Goal: Complete application form

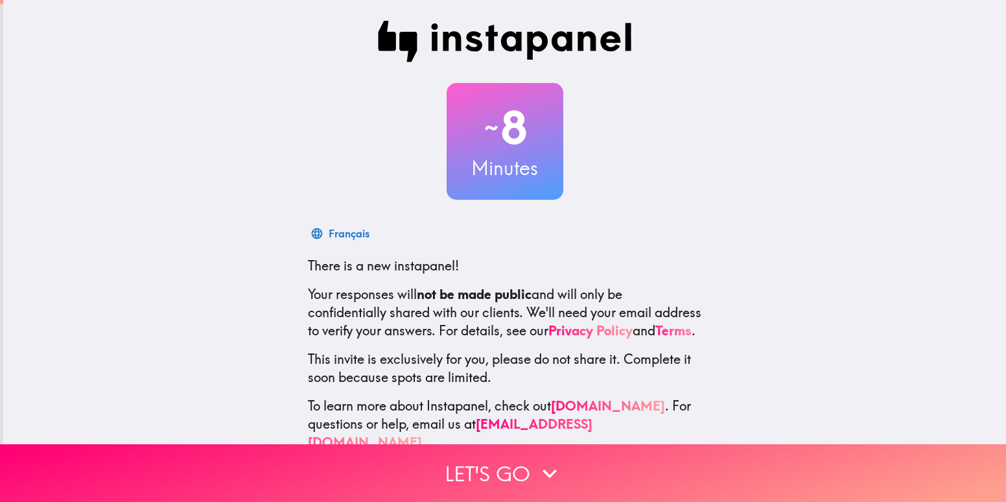
scroll to position [38, 0]
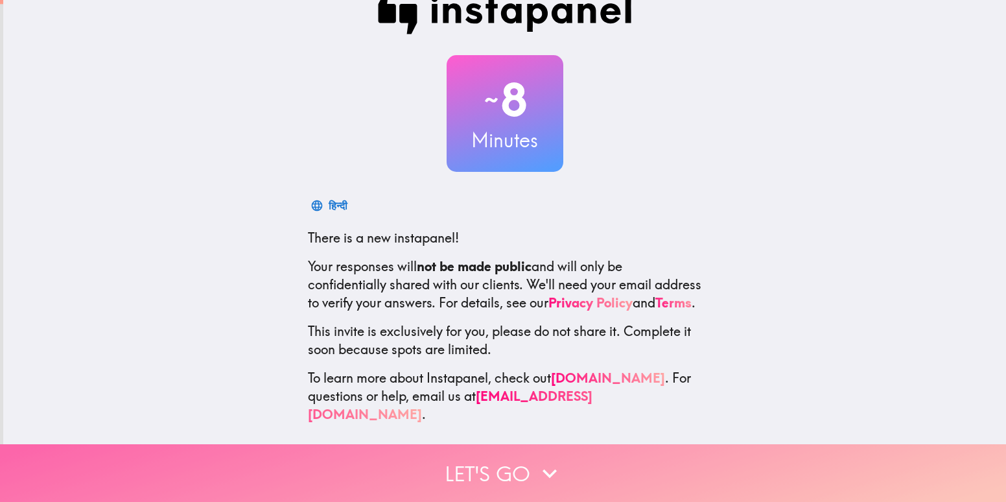
click at [506, 460] on button "Let's go" at bounding box center [503, 473] width 1006 height 58
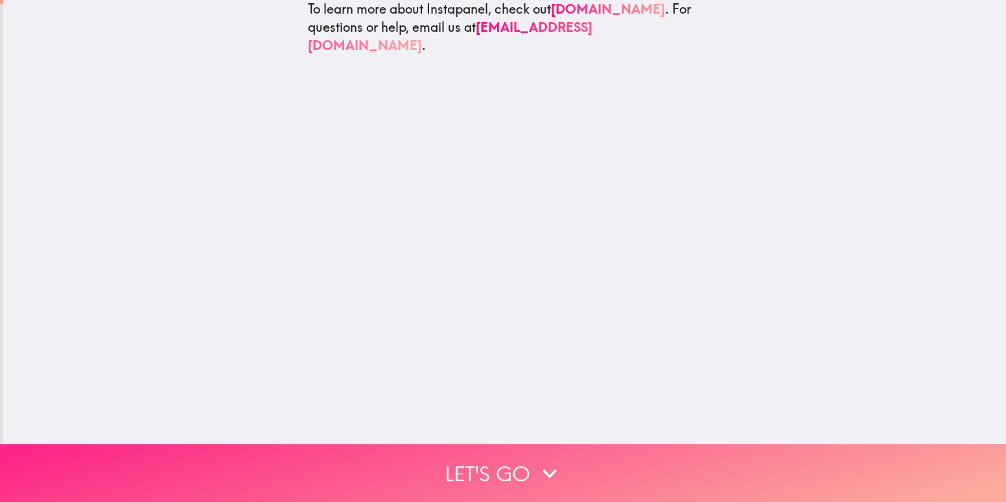
scroll to position [0, 0]
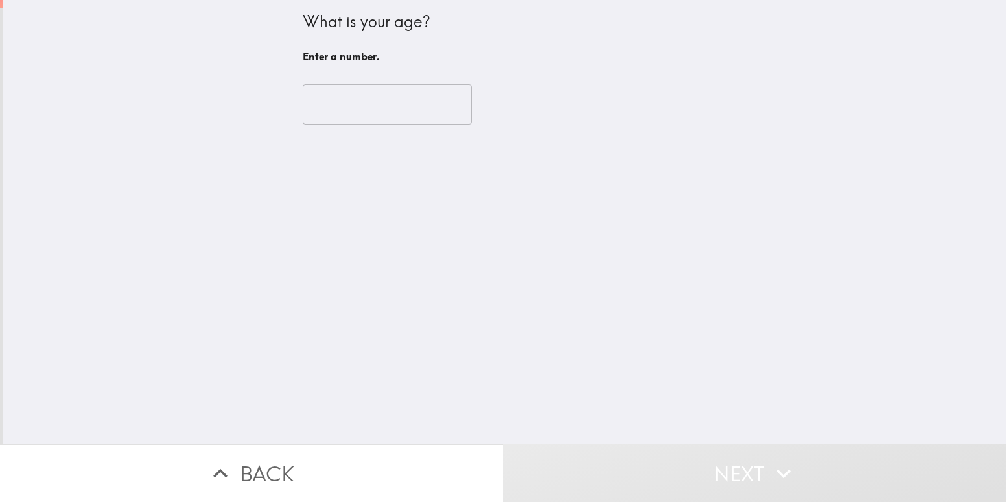
click at [316, 92] on input "number" at bounding box center [387, 104] width 169 height 40
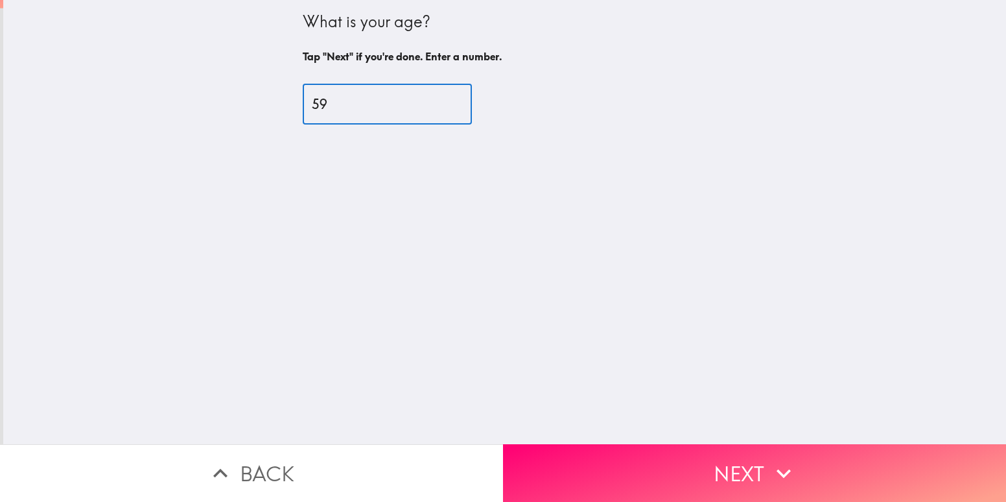
click at [437, 101] on input "59" at bounding box center [387, 104] width 169 height 40
click at [437, 101] on input "60" at bounding box center [387, 104] width 169 height 40
click at [437, 101] on input "61" at bounding box center [387, 104] width 169 height 40
click at [437, 101] on input "62" at bounding box center [387, 104] width 169 height 40
click at [437, 101] on input "63" at bounding box center [387, 104] width 169 height 40
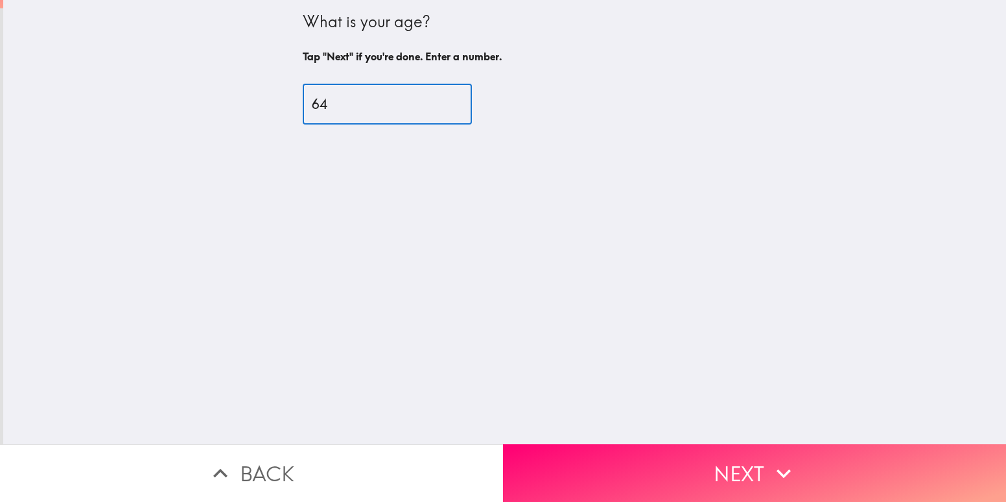
click at [437, 101] on input "64" at bounding box center [387, 104] width 169 height 40
click at [437, 101] on input "65" at bounding box center [387, 104] width 169 height 40
click at [437, 101] on input "66" at bounding box center [387, 104] width 169 height 40
click at [437, 101] on input "67" at bounding box center [387, 104] width 169 height 40
click at [437, 101] on input "68" at bounding box center [387, 104] width 169 height 40
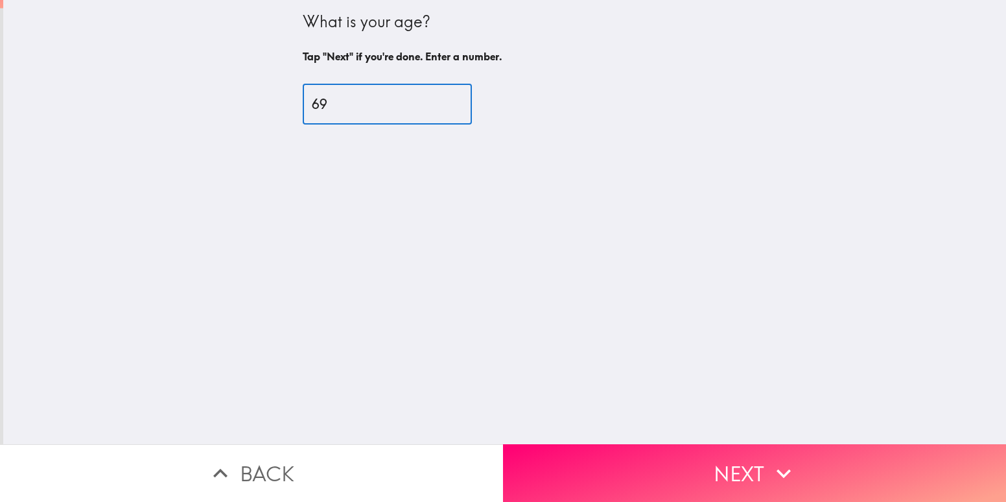
click at [437, 101] on input "69" at bounding box center [387, 104] width 169 height 40
click at [437, 101] on input "70" at bounding box center [387, 104] width 169 height 40
click at [437, 101] on input "71" at bounding box center [387, 104] width 169 height 40
click at [437, 101] on input "72" at bounding box center [387, 104] width 169 height 40
click at [437, 101] on input "73" at bounding box center [387, 104] width 169 height 40
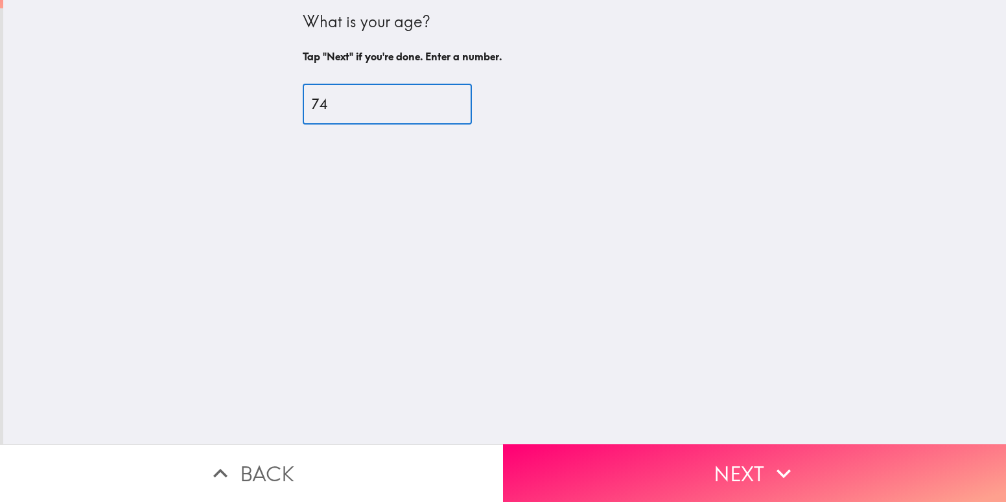
click at [437, 101] on input "74" at bounding box center [387, 104] width 169 height 40
click at [437, 101] on input "75" at bounding box center [387, 104] width 169 height 40
type input "76"
click at [437, 101] on input "76" at bounding box center [387, 104] width 169 height 40
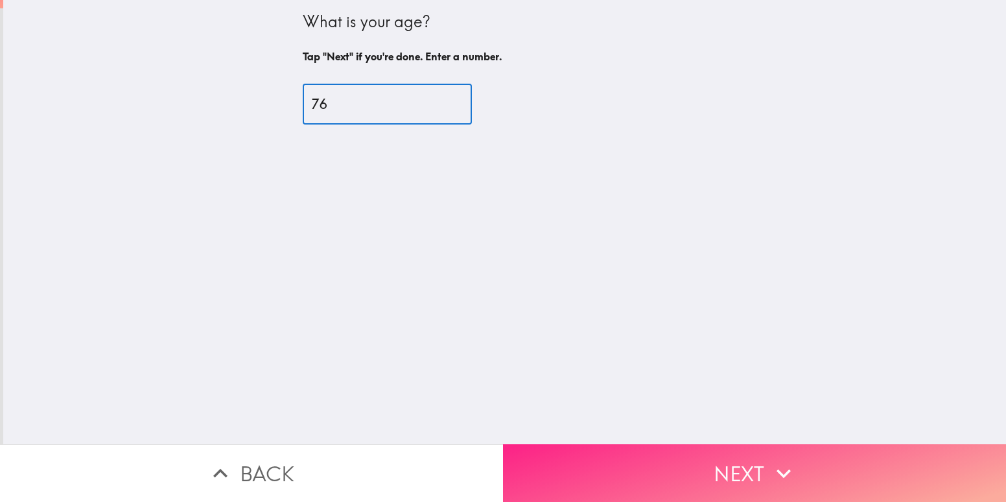
click at [708, 473] on button "Next" at bounding box center [754, 473] width 503 height 58
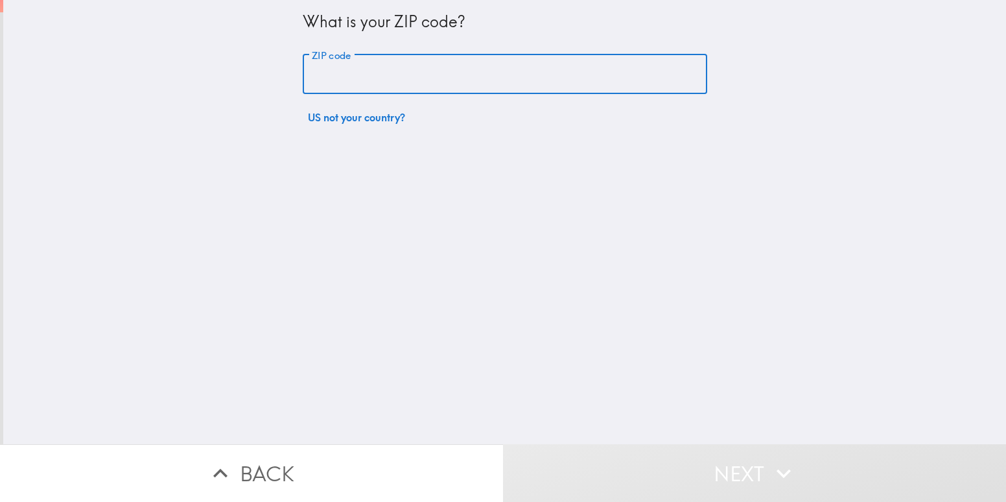
click at [336, 74] on input "ZIP code" at bounding box center [505, 74] width 404 height 40
type input "85605"
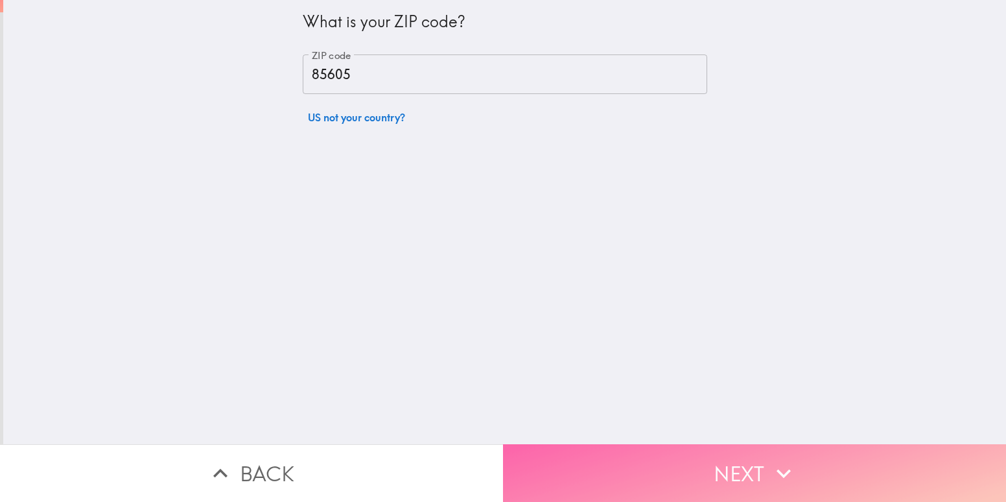
click at [701, 459] on button "Next" at bounding box center [754, 473] width 503 height 58
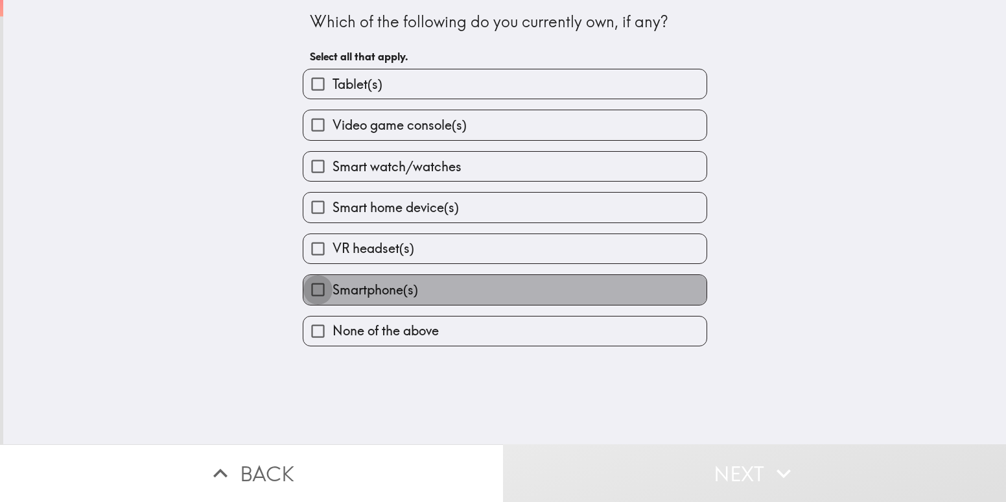
click at [312, 288] on input "Smartphone(s)" at bounding box center [317, 289] width 29 height 29
checkbox input "true"
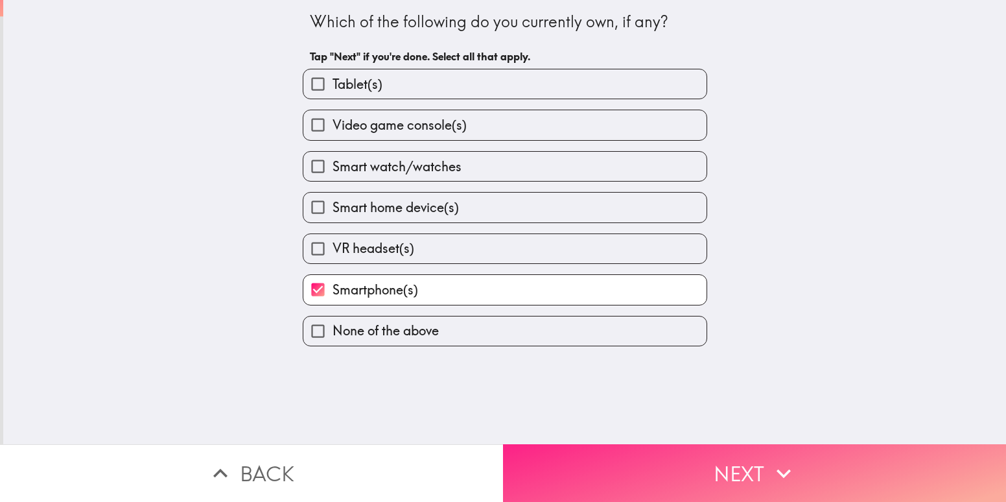
click at [777, 468] on icon "button" at bounding box center [783, 472] width 14 height 9
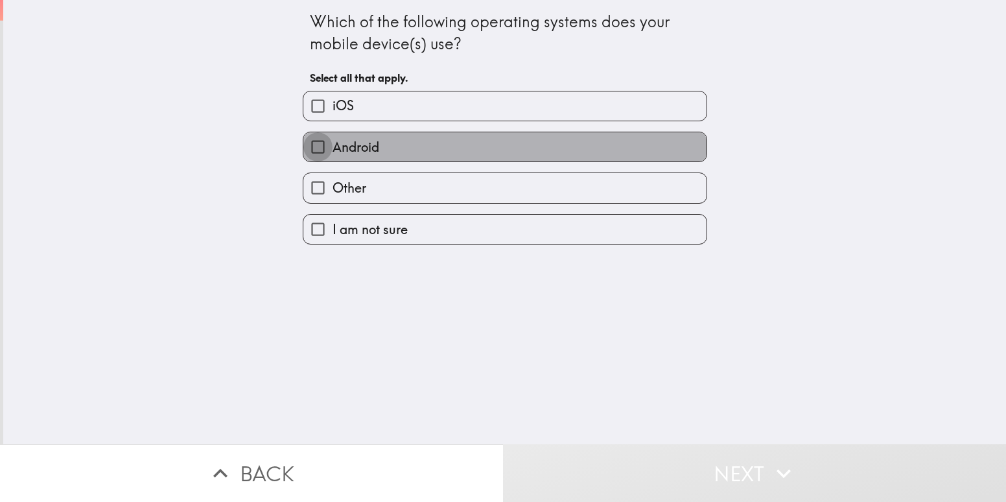
drag, startPoint x: 305, startPoint y: 141, endPoint x: 301, endPoint y: 155, distance: 14.2
click at [304, 141] on input "Android" at bounding box center [317, 146] width 29 height 29
checkbox input "true"
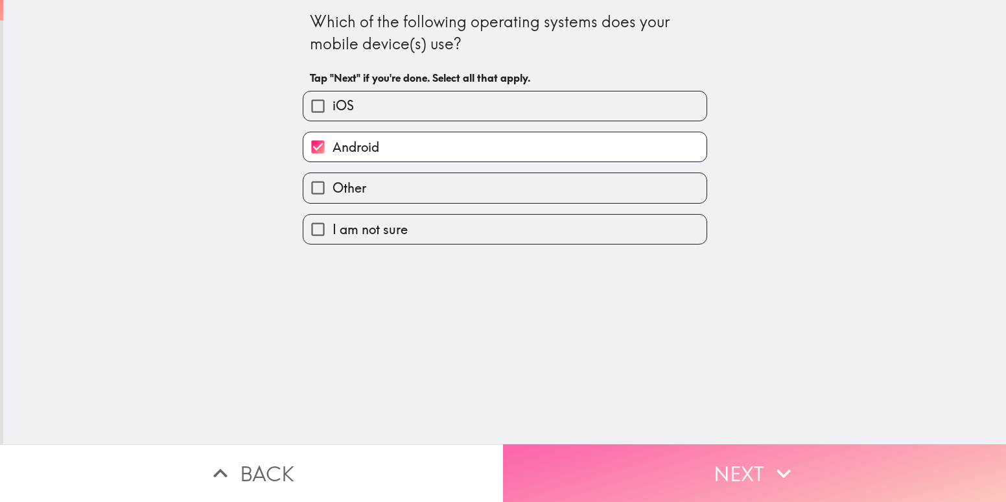
click at [592, 461] on button "Next" at bounding box center [754, 473] width 503 height 58
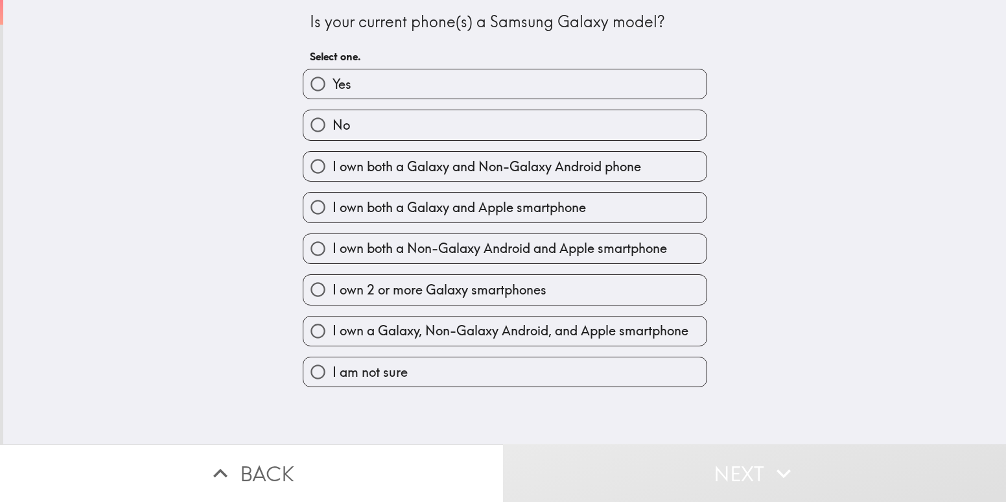
click at [308, 125] on input "No" at bounding box center [317, 124] width 29 height 29
radio input "true"
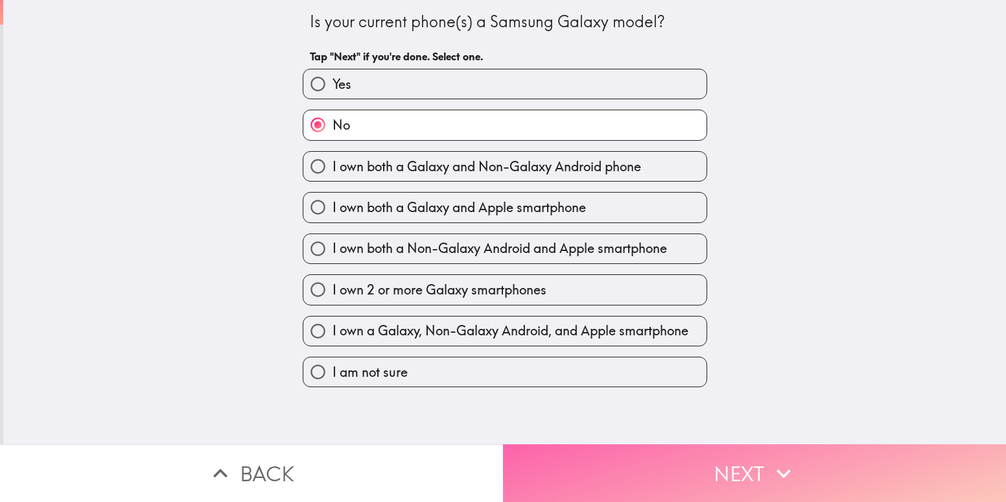
click at [585, 478] on button "Next" at bounding box center [754, 473] width 503 height 58
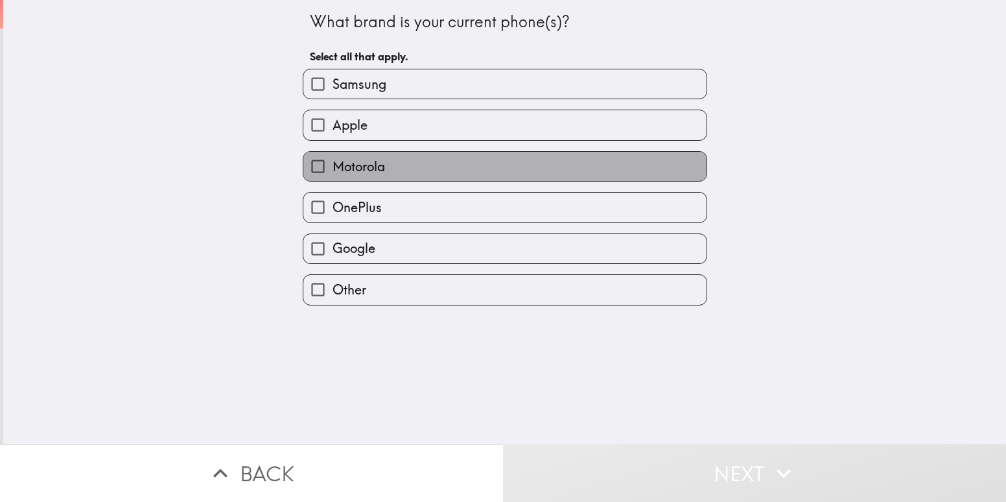
click at [332, 159] on span "Motorola" at bounding box center [358, 166] width 52 height 18
click at [329, 159] on input "Motorola" at bounding box center [317, 166] width 29 height 29
checkbox input "true"
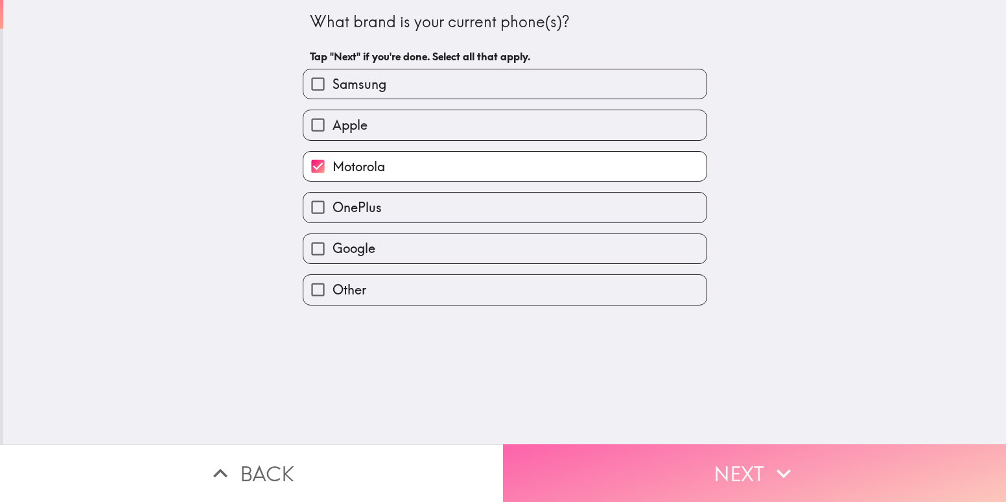
click at [615, 467] on button "Next" at bounding box center [754, 473] width 503 height 58
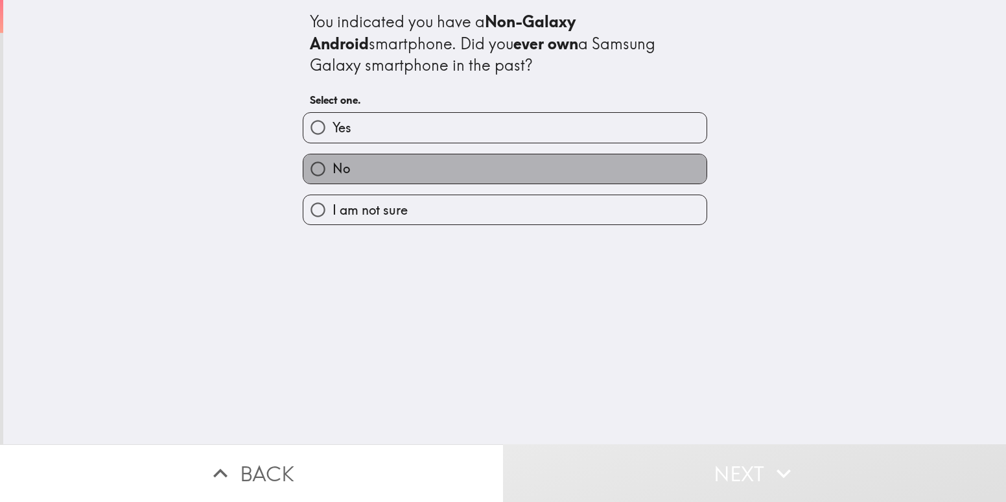
click at [346, 158] on label "No" at bounding box center [504, 168] width 403 height 29
click at [332, 158] on input "No" at bounding box center [317, 168] width 29 height 29
radio input "true"
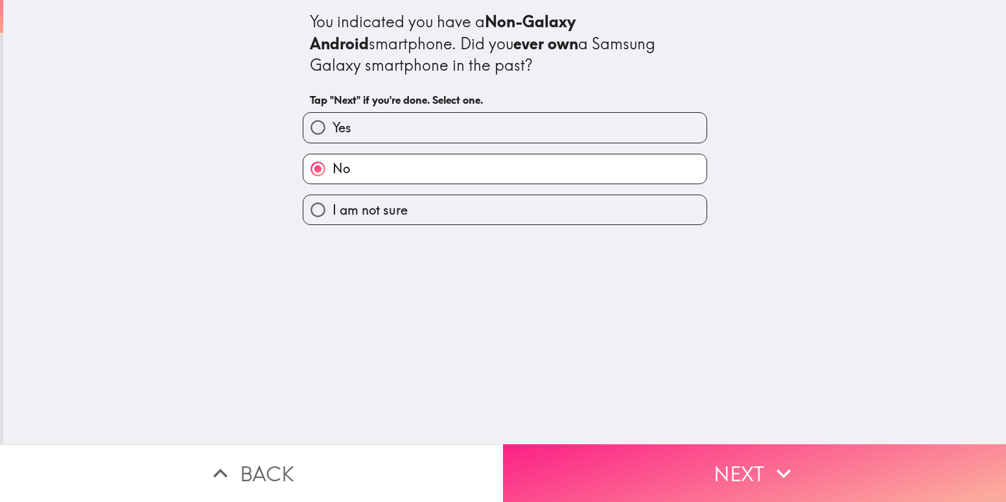
click at [625, 452] on button "Next" at bounding box center [754, 473] width 503 height 58
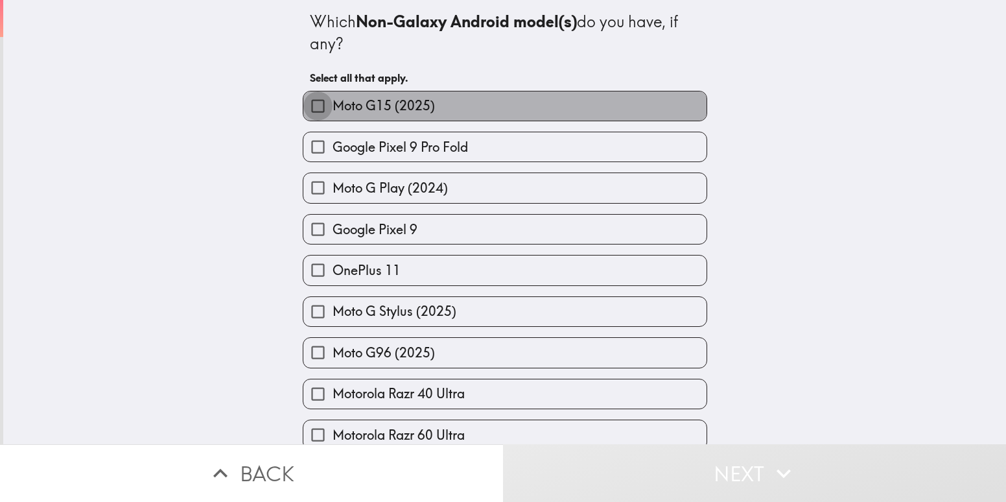
click at [314, 100] on input "Moto G15 (2025)" at bounding box center [317, 105] width 29 height 29
checkbox input "true"
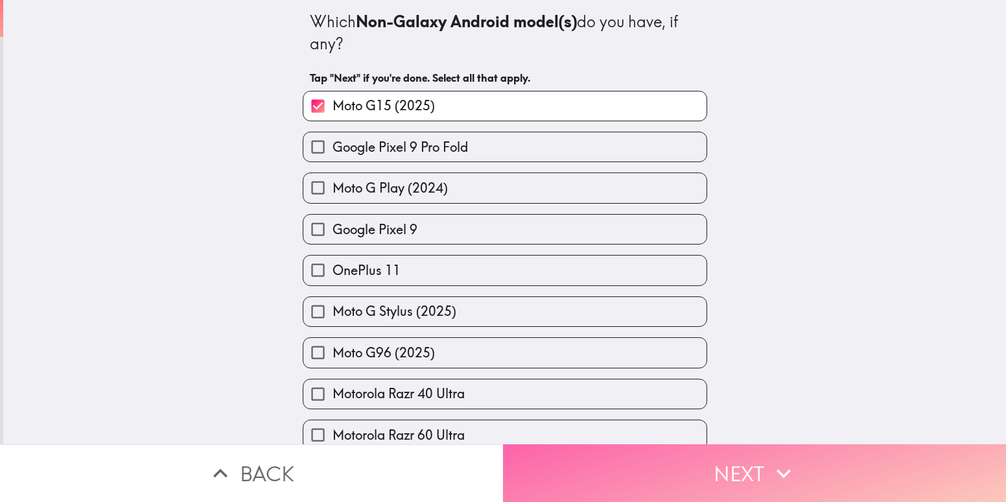
click at [625, 464] on button "Next" at bounding box center [754, 473] width 503 height 58
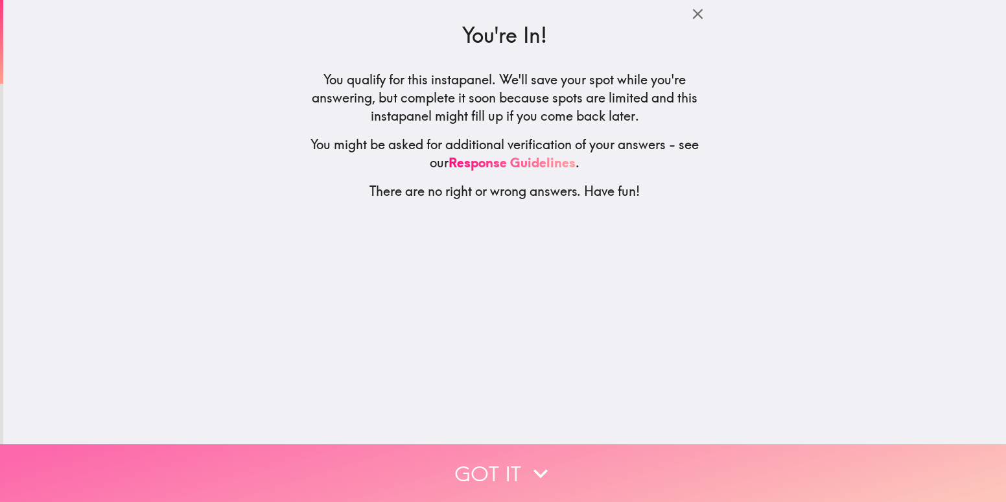
click at [542, 459] on icon "button" at bounding box center [540, 473] width 29 height 29
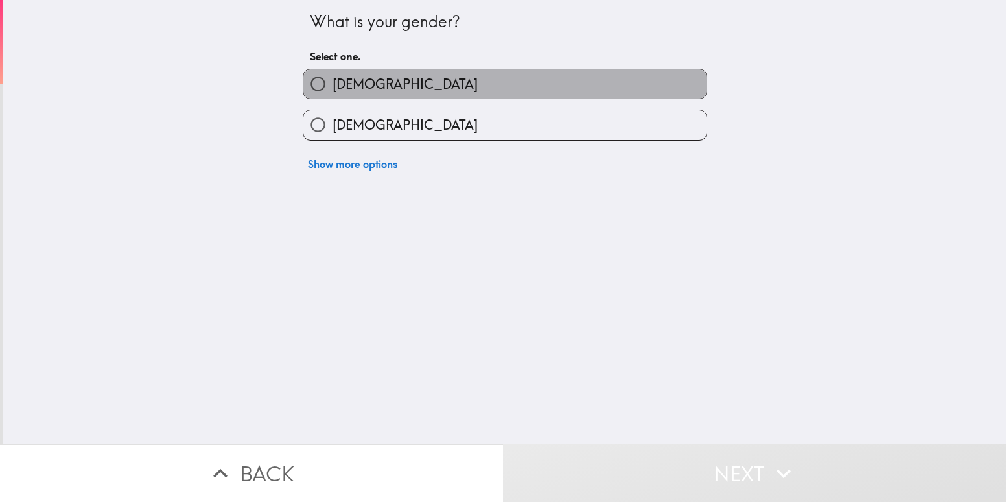
click at [394, 75] on label "[DEMOGRAPHIC_DATA]" at bounding box center [504, 83] width 403 height 29
click at [332, 75] on input "[DEMOGRAPHIC_DATA]" at bounding box center [317, 83] width 29 height 29
radio input "true"
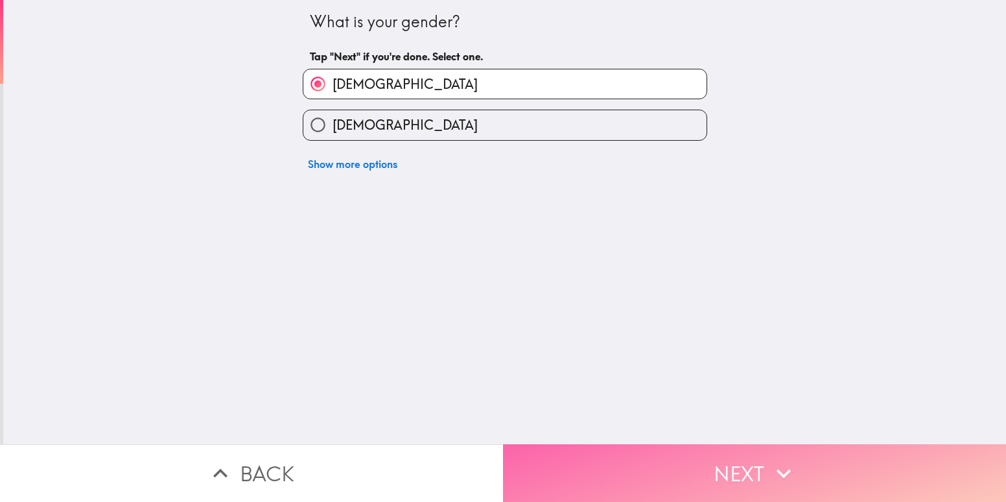
click at [555, 467] on button "Next" at bounding box center [754, 473] width 503 height 58
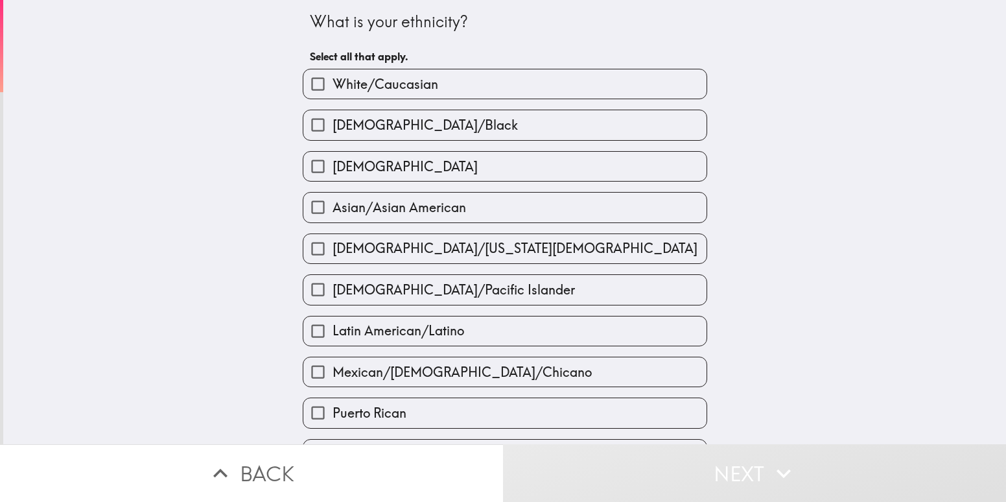
click at [465, 82] on label "White/Caucasian" at bounding box center [504, 83] width 403 height 29
click at [332, 82] on input "White/Caucasian" at bounding box center [317, 83] width 29 height 29
checkbox input "true"
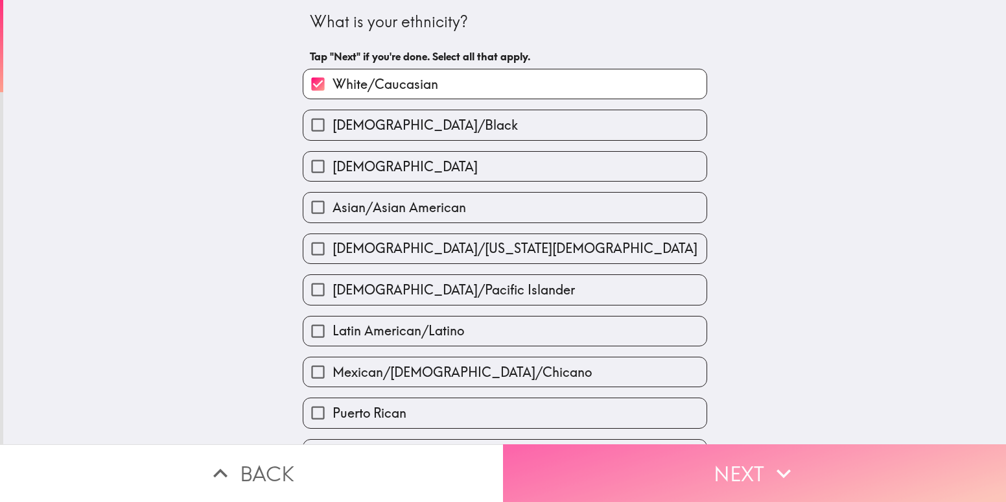
click at [598, 462] on button "Next" at bounding box center [754, 473] width 503 height 58
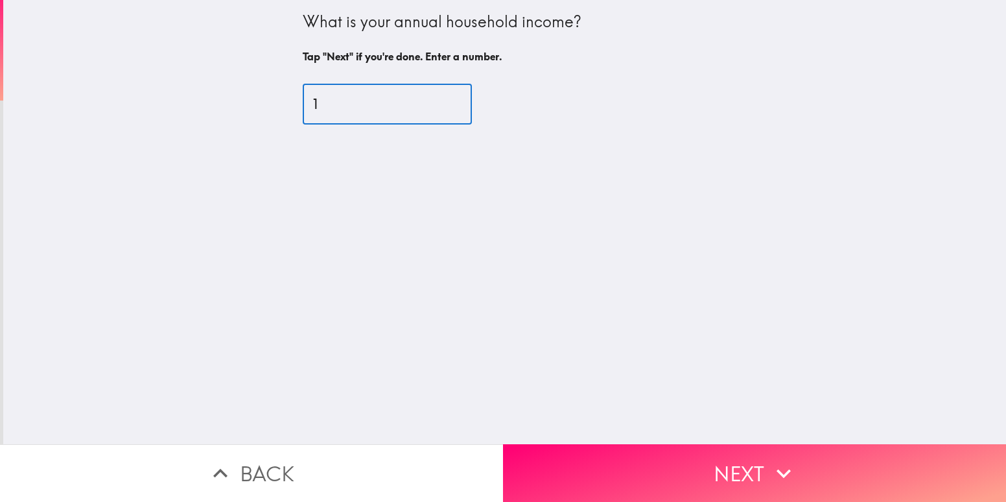
click at [434, 99] on input "1" at bounding box center [387, 104] width 169 height 40
click at [434, 99] on input "23" at bounding box center [387, 104] width 169 height 40
type input "2"
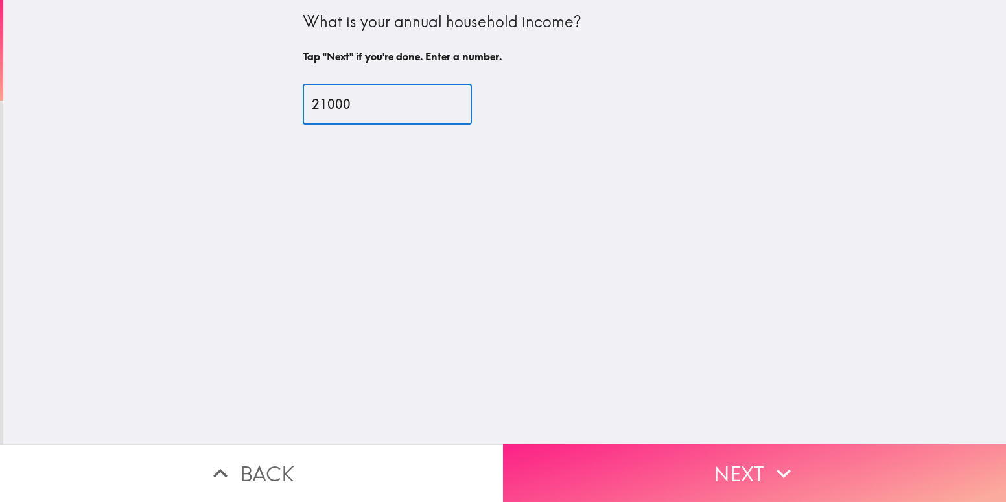
type input "21000"
click at [594, 468] on button "Next" at bounding box center [754, 473] width 503 height 58
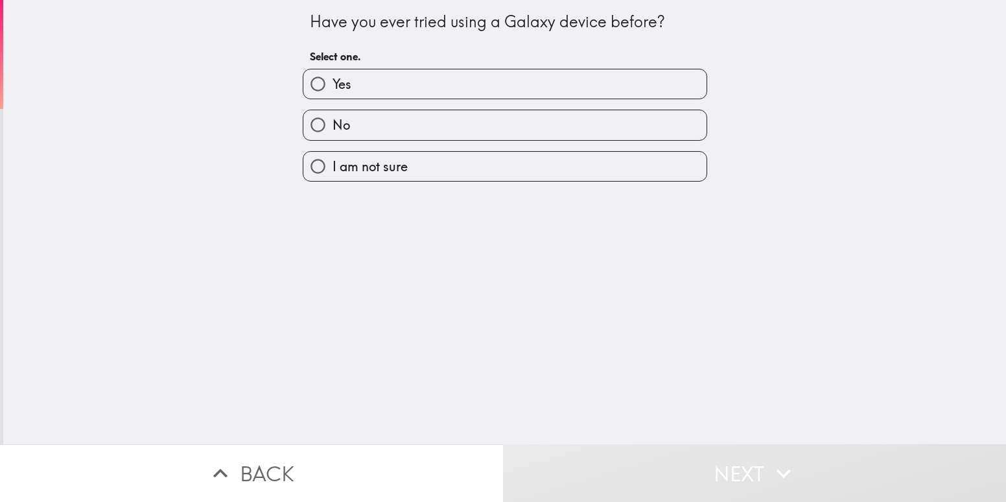
click at [332, 114] on label "No" at bounding box center [504, 124] width 403 height 29
click at [332, 114] on input "No" at bounding box center [317, 124] width 29 height 29
radio input "true"
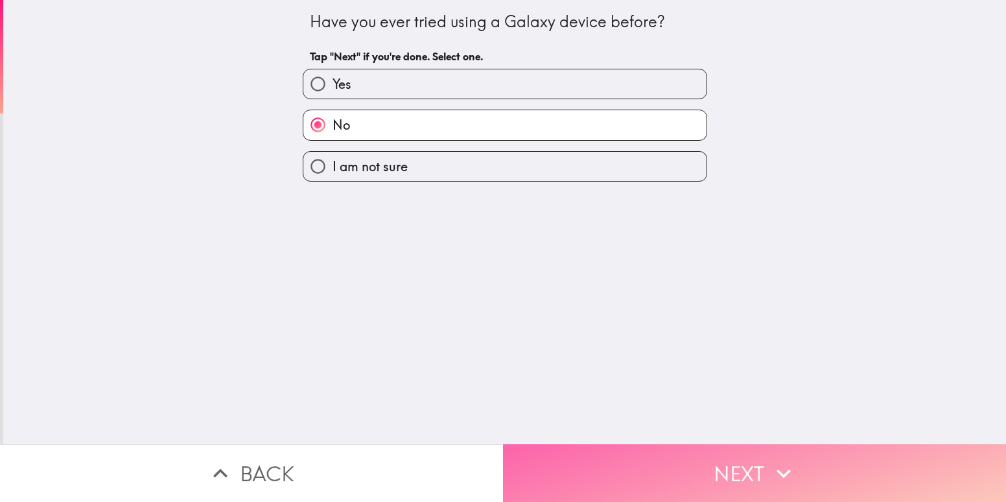
drag, startPoint x: 595, startPoint y: 461, endPoint x: 607, endPoint y: 435, distance: 28.7
click at [597, 461] on button "Next" at bounding box center [754, 473] width 503 height 58
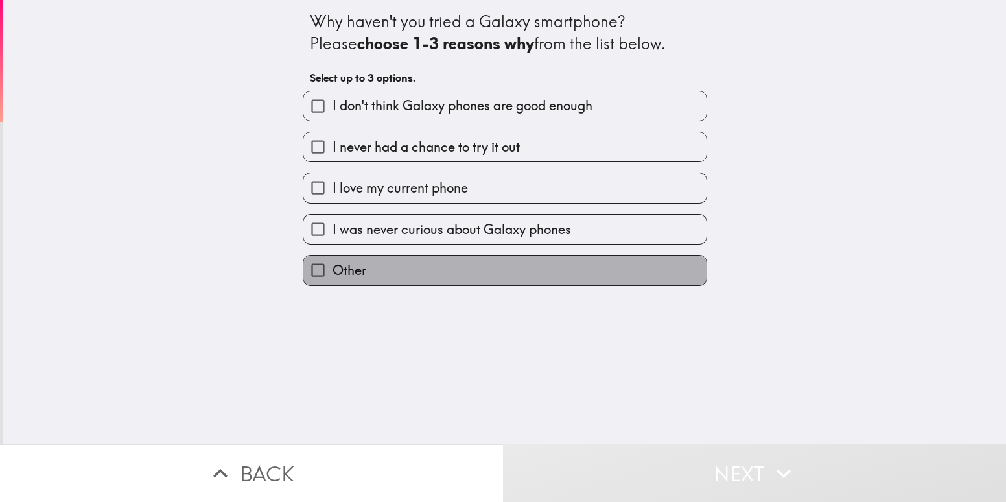
click at [332, 277] on span "Other" at bounding box center [349, 270] width 34 height 18
click at [330, 277] on input "Other" at bounding box center [317, 269] width 29 height 29
checkbox input "true"
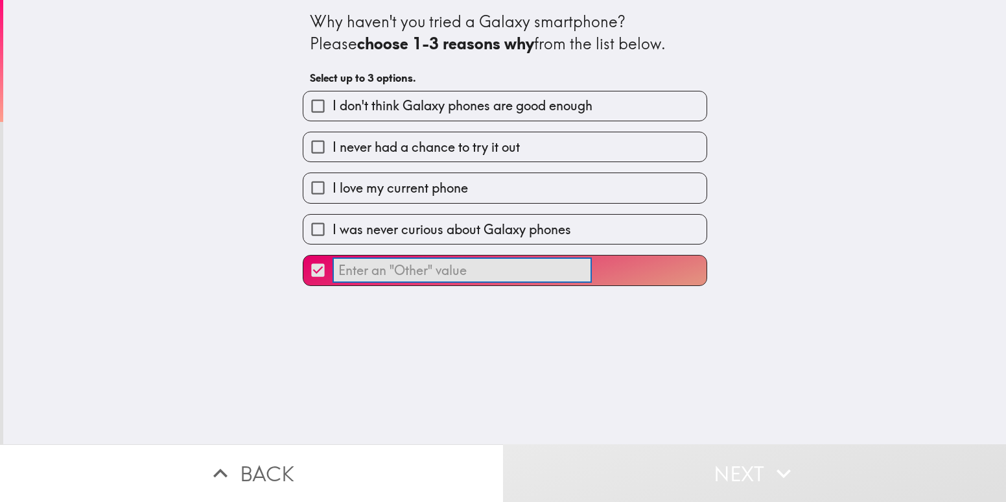
click at [516, 265] on input "​" at bounding box center [461, 270] width 259 height 25
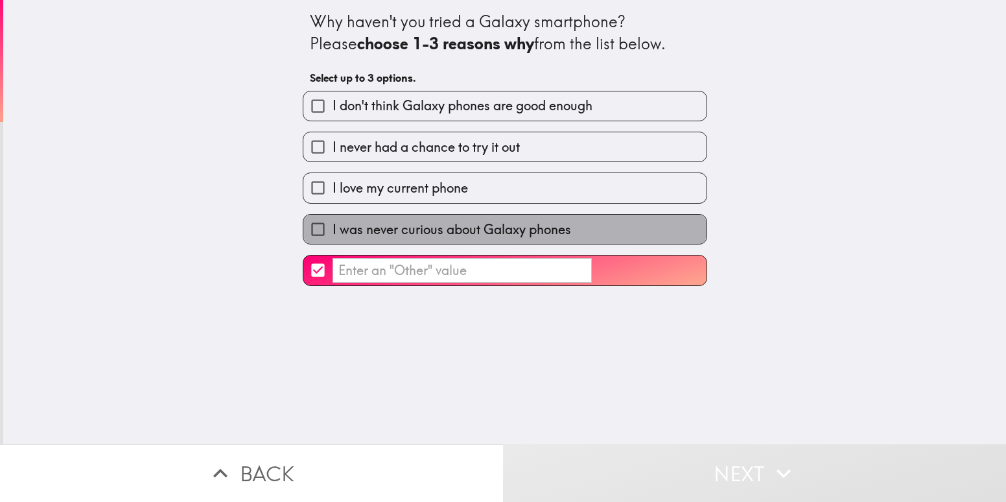
click at [376, 234] on span "I was never curious about Galaxy phones" at bounding box center [451, 229] width 238 height 18
click at [332, 234] on input "I was never curious about Galaxy phones" at bounding box center [317, 228] width 29 height 29
checkbox input "true"
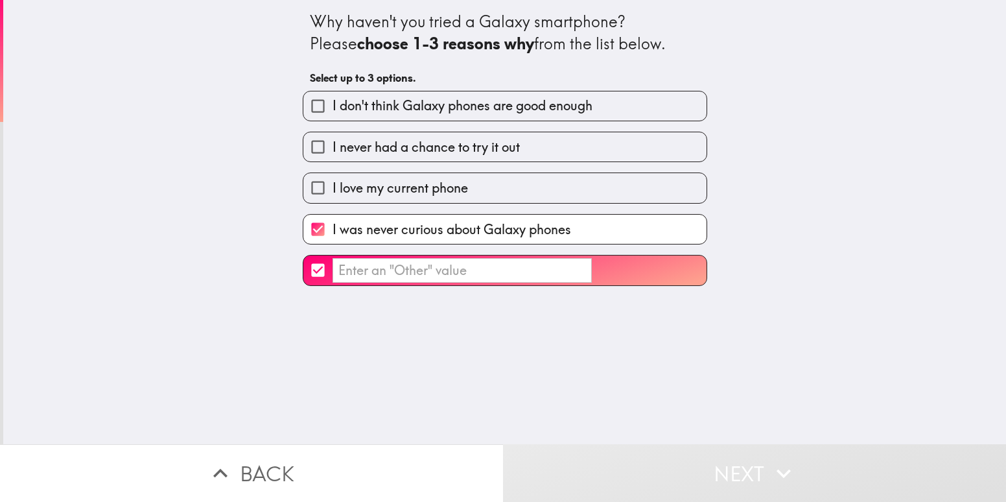
click at [311, 272] on input "​" at bounding box center [317, 269] width 29 height 29
checkbox input "false"
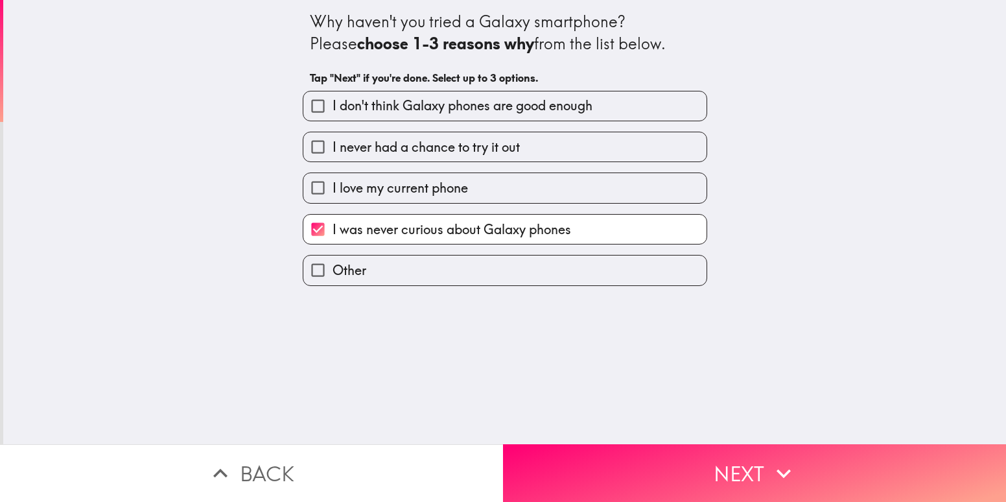
click at [312, 191] on input "I love my current phone" at bounding box center [317, 187] width 29 height 29
checkbox input "true"
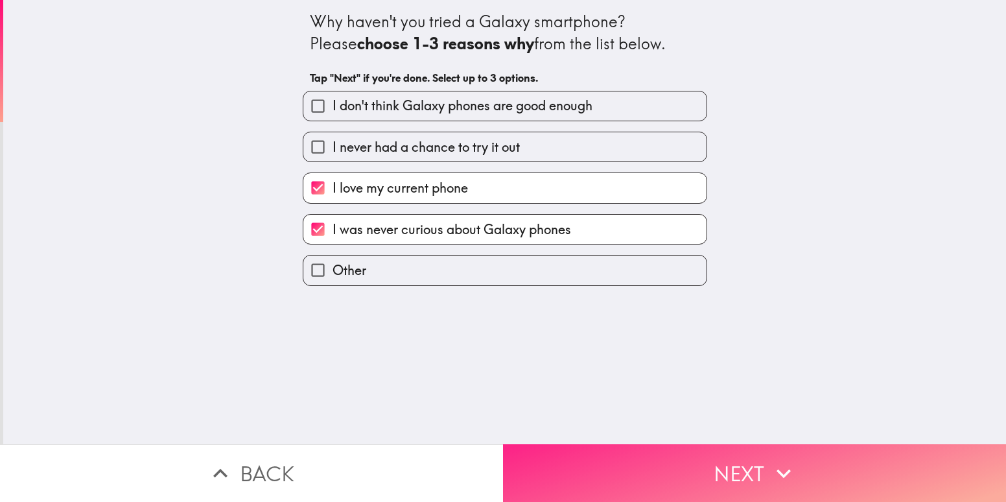
click at [667, 462] on button "Next" at bounding box center [754, 473] width 503 height 58
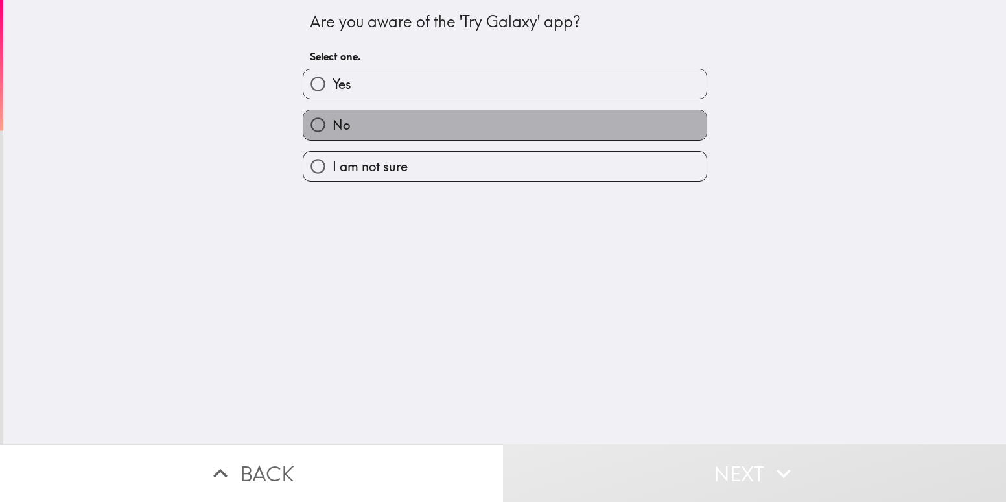
click at [356, 115] on label "No" at bounding box center [504, 124] width 403 height 29
click at [332, 115] on input "No" at bounding box center [317, 124] width 29 height 29
radio input "true"
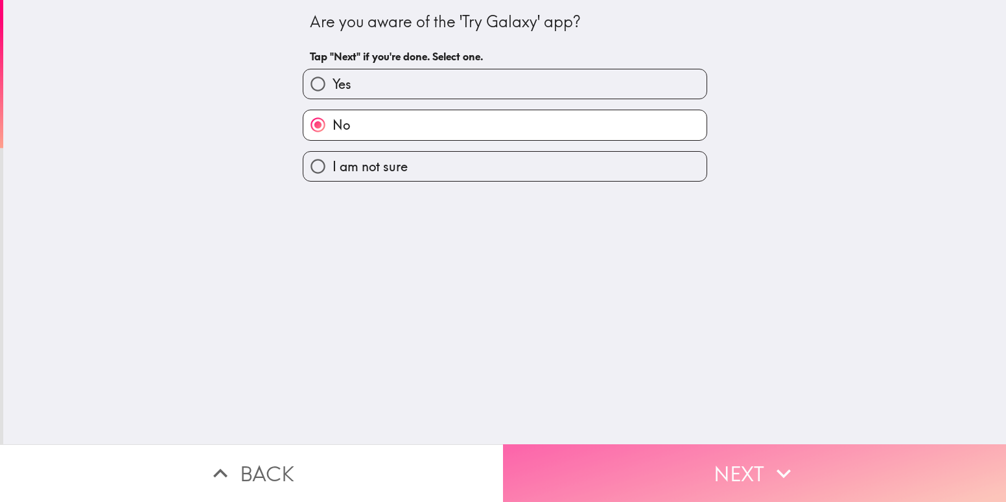
click at [668, 450] on button "Next" at bounding box center [754, 473] width 503 height 58
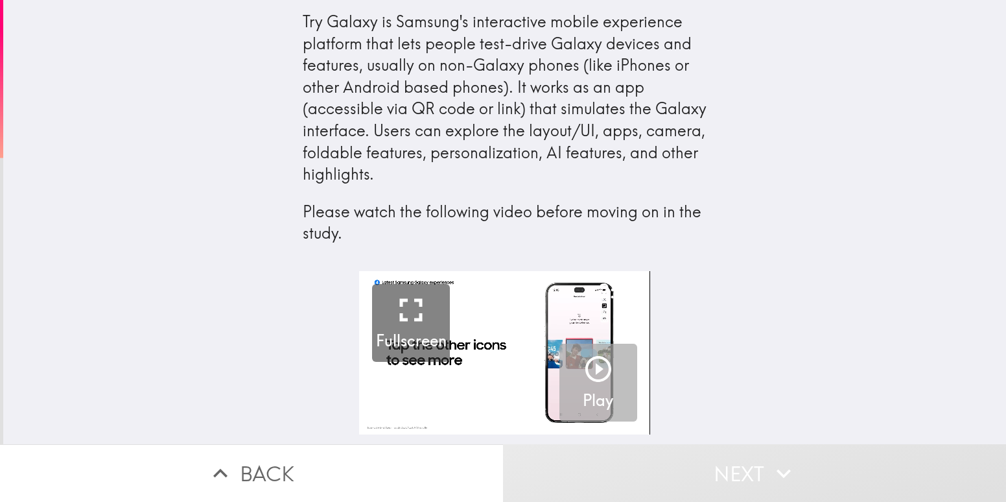
click at [583, 372] on icon "button" at bounding box center [598, 368] width 31 height 31
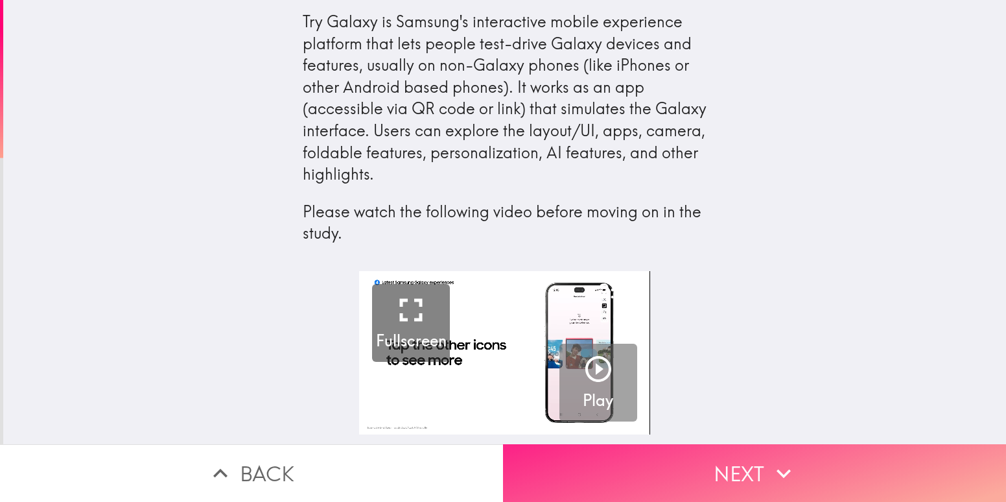
click at [640, 456] on button "Next" at bounding box center [754, 473] width 503 height 58
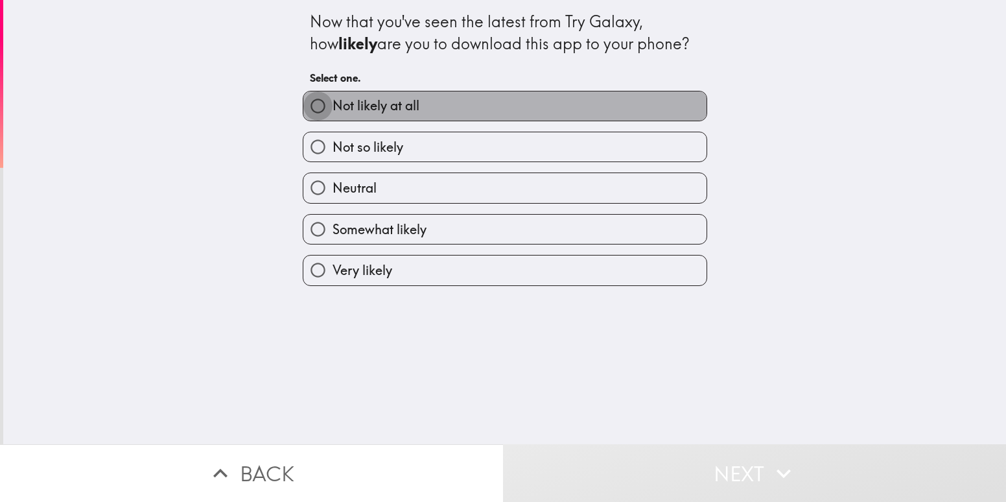
click at [306, 100] on input "Not likely at all" at bounding box center [317, 105] width 29 height 29
radio input "true"
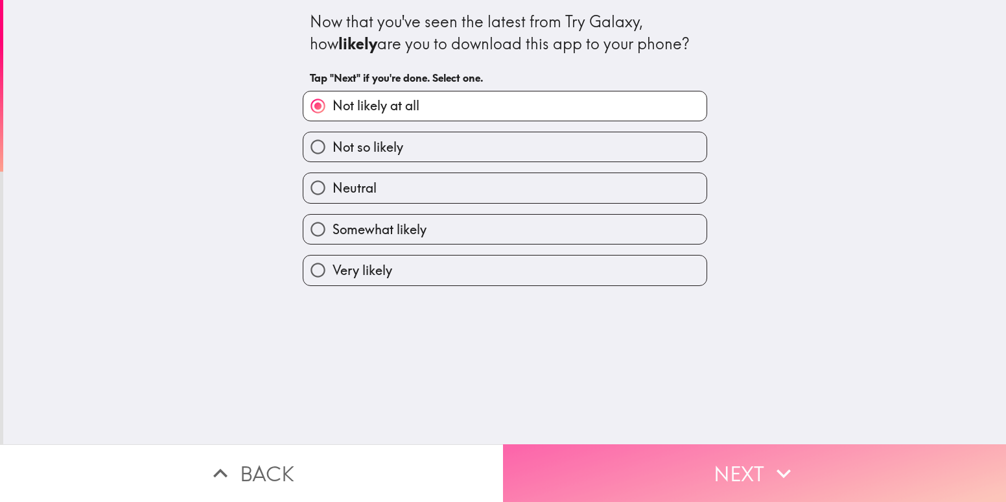
click at [601, 448] on button "Next" at bounding box center [754, 473] width 503 height 58
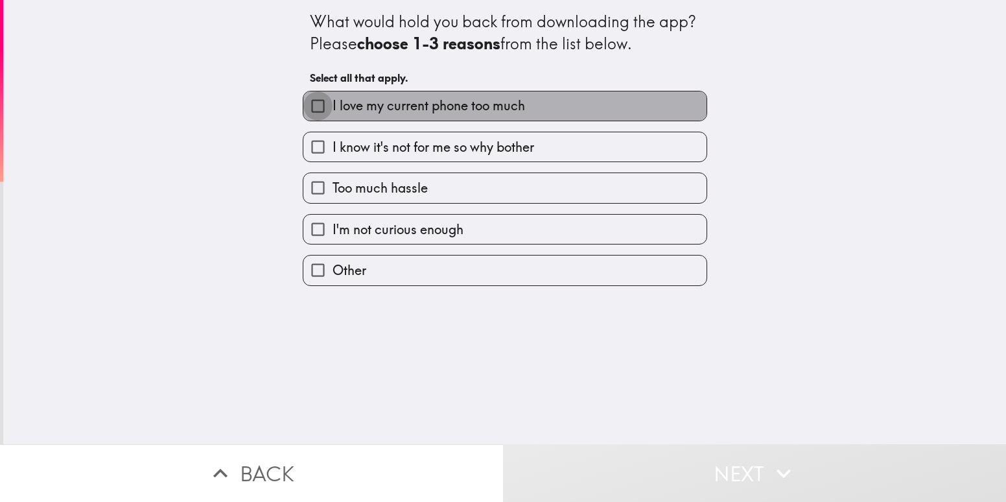
click at [308, 104] on input "I love my current phone too much" at bounding box center [317, 105] width 29 height 29
checkbox input "true"
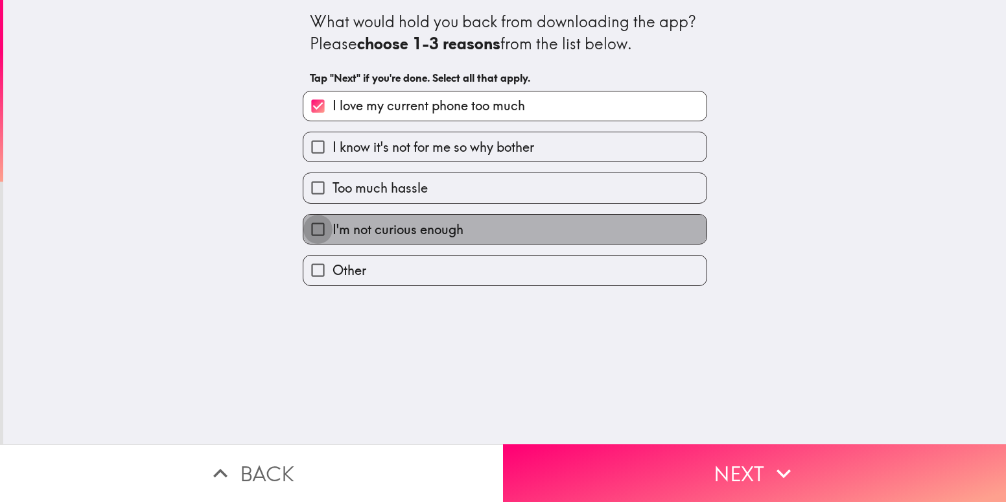
click at [319, 229] on input "I'm not curious enough" at bounding box center [317, 228] width 29 height 29
checkbox input "true"
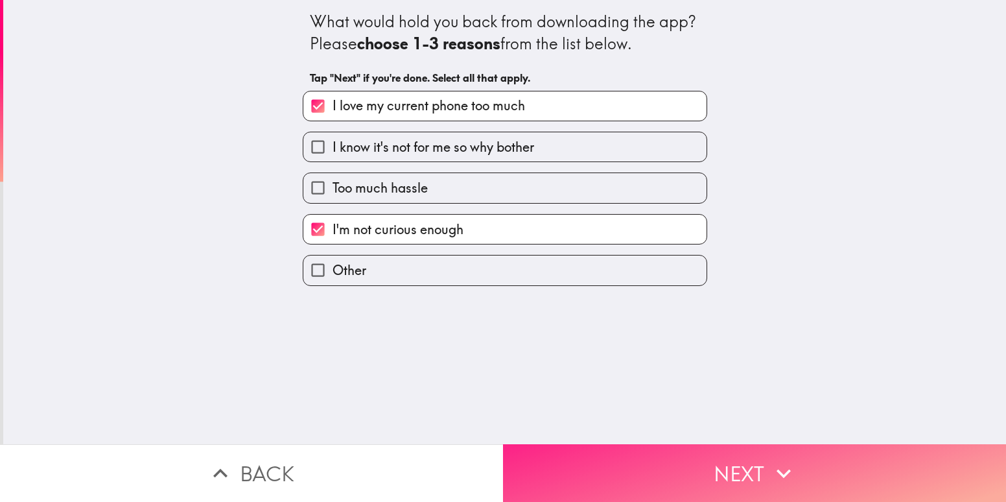
click at [691, 454] on button "Next" at bounding box center [754, 473] width 503 height 58
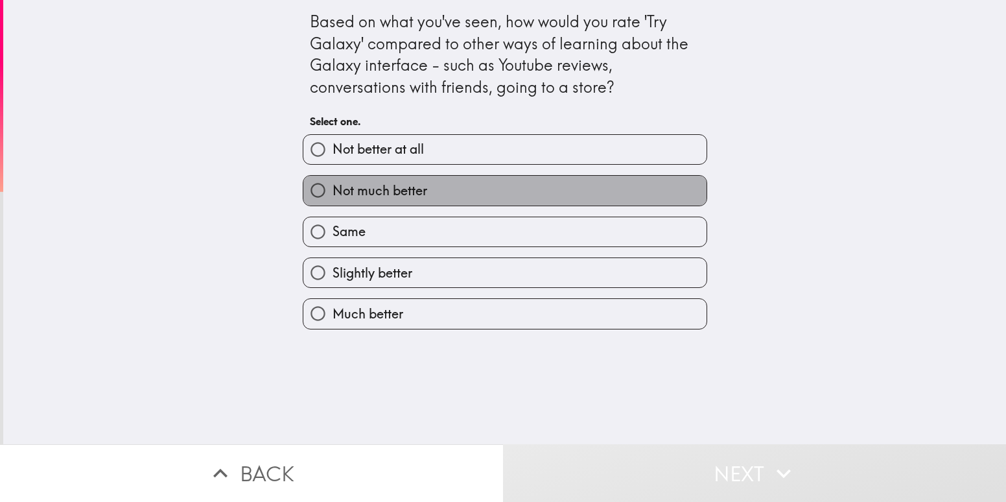
click at [386, 191] on span "Not much better" at bounding box center [379, 190] width 95 height 18
click at [332, 191] on input "Not much better" at bounding box center [317, 190] width 29 height 29
radio input "true"
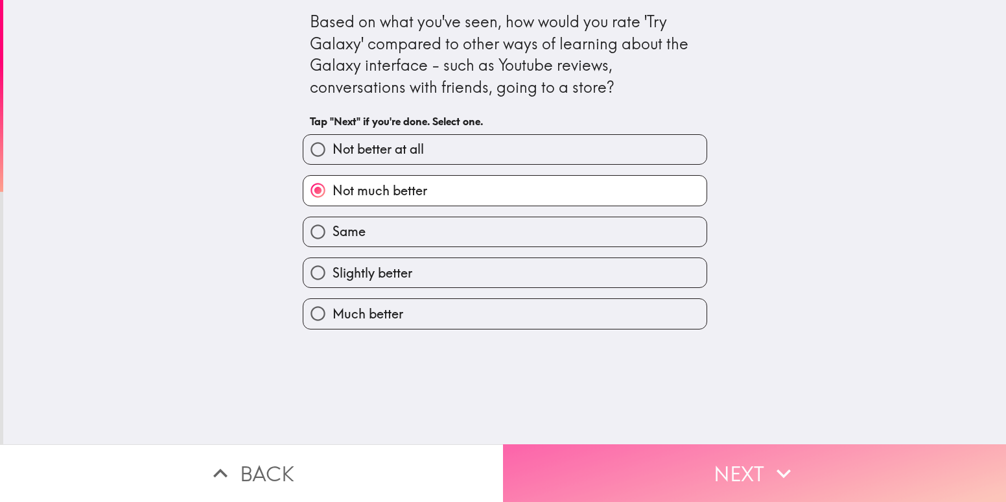
click at [618, 470] on button "Next" at bounding box center [754, 473] width 503 height 58
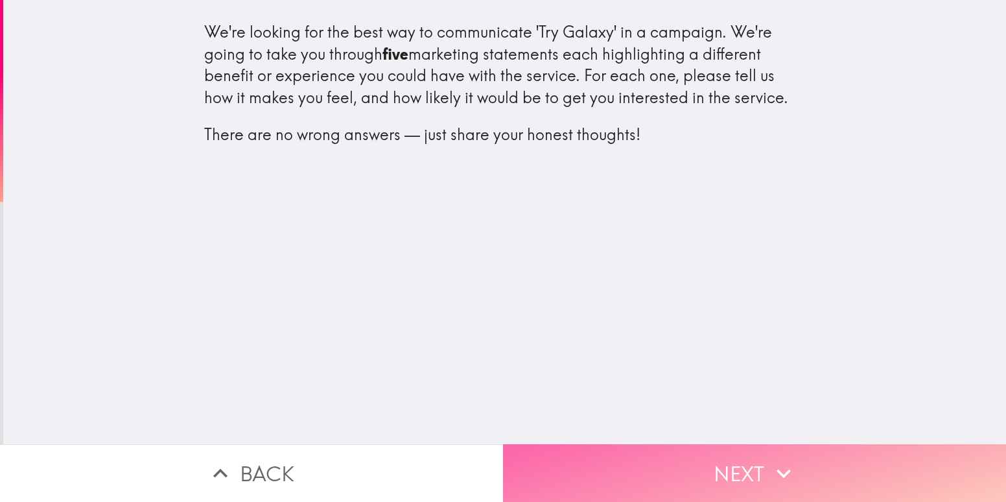
click at [579, 454] on button "Next" at bounding box center [754, 473] width 503 height 58
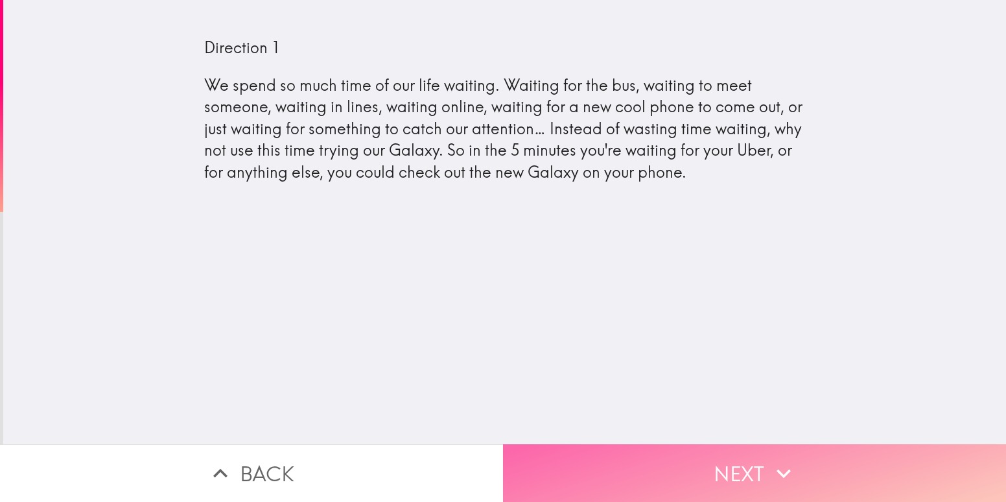
click at [609, 444] on button "Next" at bounding box center [754, 473] width 503 height 58
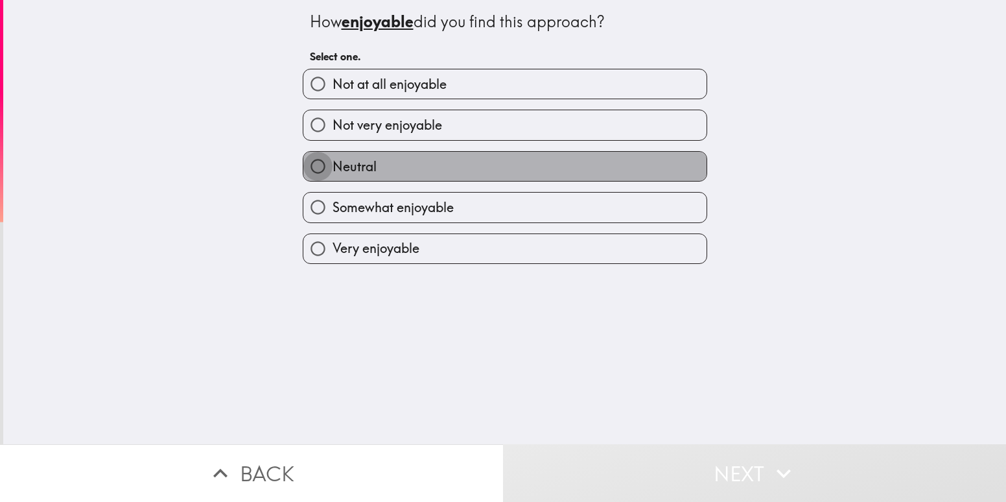
drag, startPoint x: 317, startPoint y: 155, endPoint x: 330, endPoint y: 184, distance: 32.2
click at [317, 157] on input "Neutral" at bounding box center [317, 166] width 29 height 29
radio input "true"
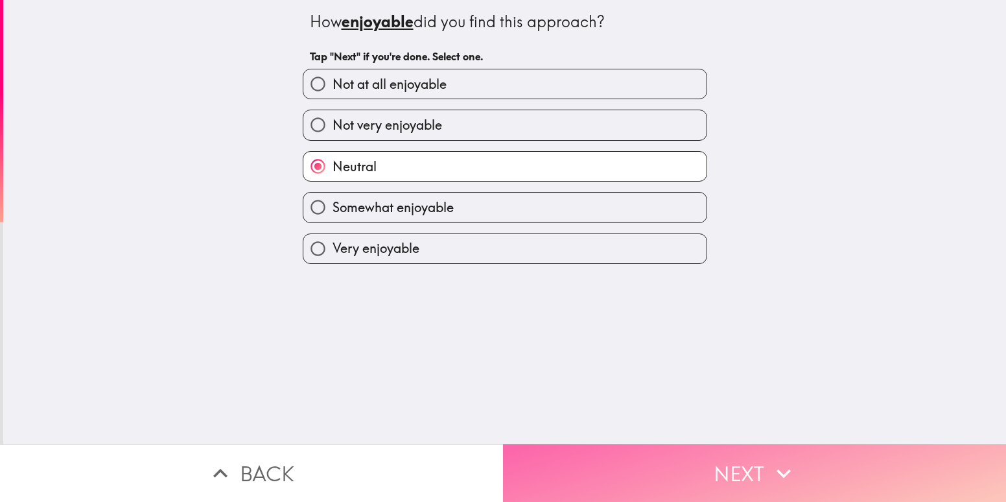
click at [538, 456] on button "Next" at bounding box center [754, 473] width 503 height 58
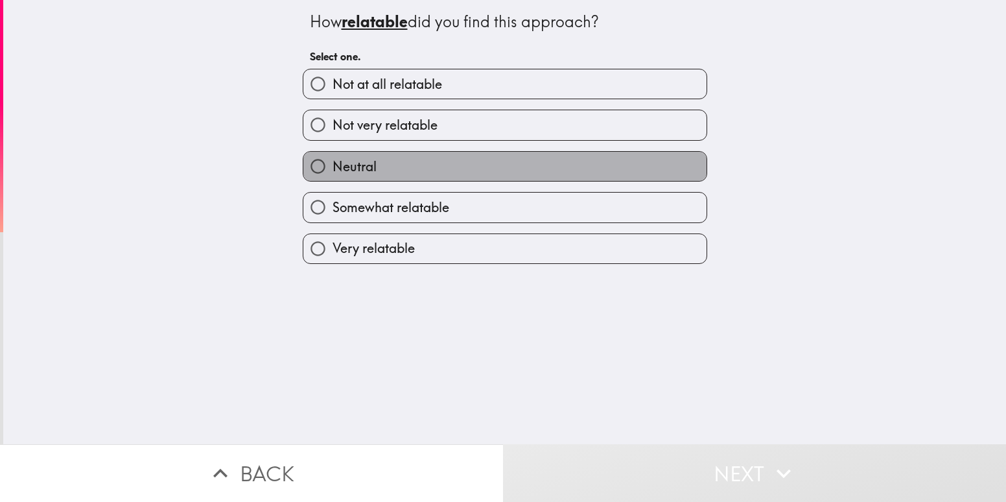
click at [418, 163] on label "Neutral" at bounding box center [504, 166] width 403 height 29
click at [332, 163] on input "Neutral" at bounding box center [317, 166] width 29 height 29
radio input "true"
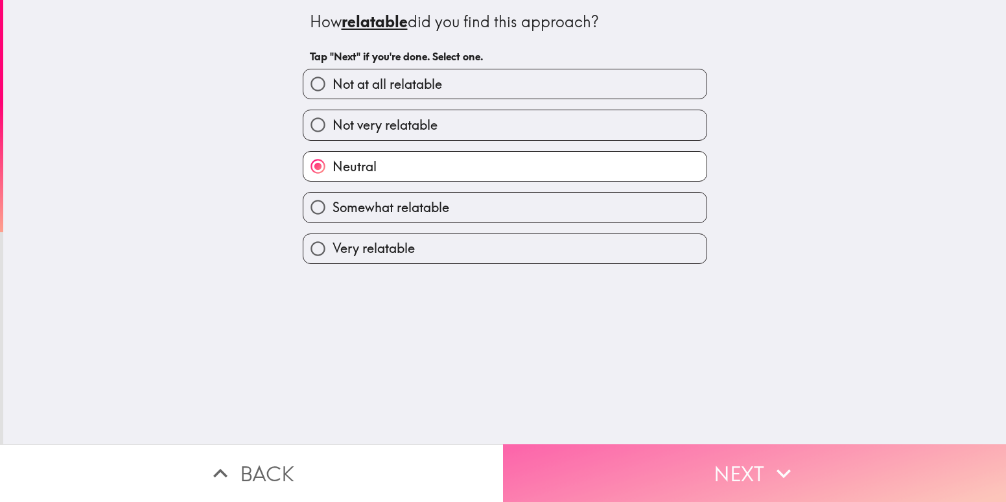
click at [568, 456] on button "Next" at bounding box center [754, 473] width 503 height 58
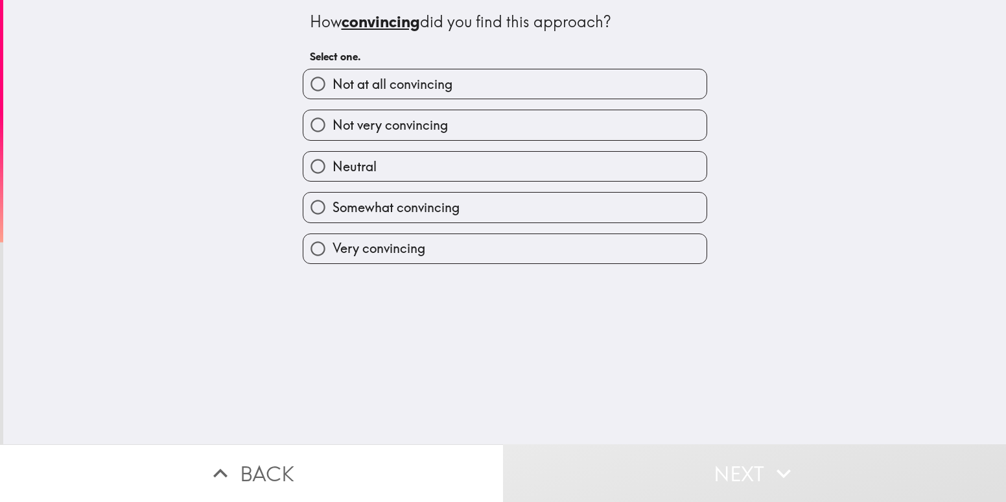
click at [323, 153] on label "Neutral" at bounding box center [504, 166] width 403 height 29
click at [323, 153] on input "Neutral" at bounding box center [317, 166] width 29 height 29
radio input "true"
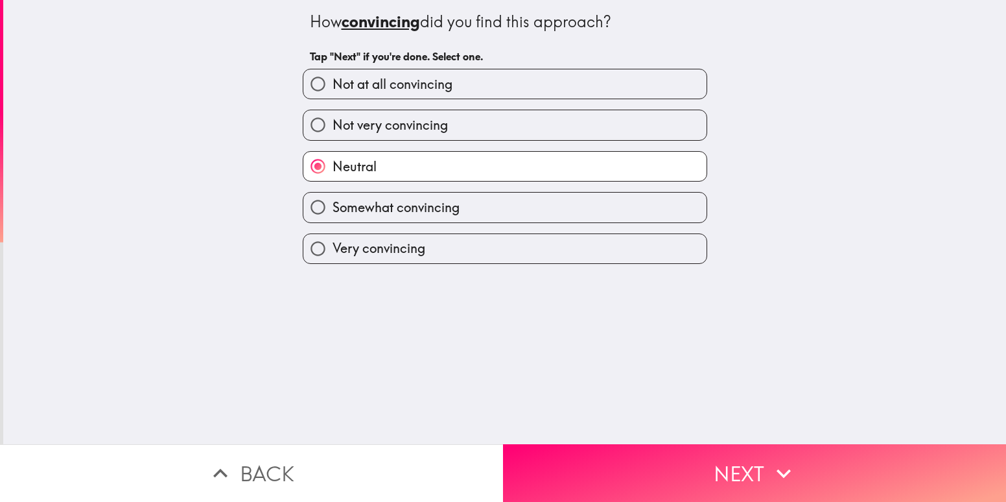
click at [332, 134] on span "Not very convincing" at bounding box center [389, 125] width 115 height 18
click at [332, 134] on input "Not very convincing" at bounding box center [317, 124] width 29 height 29
radio input "true"
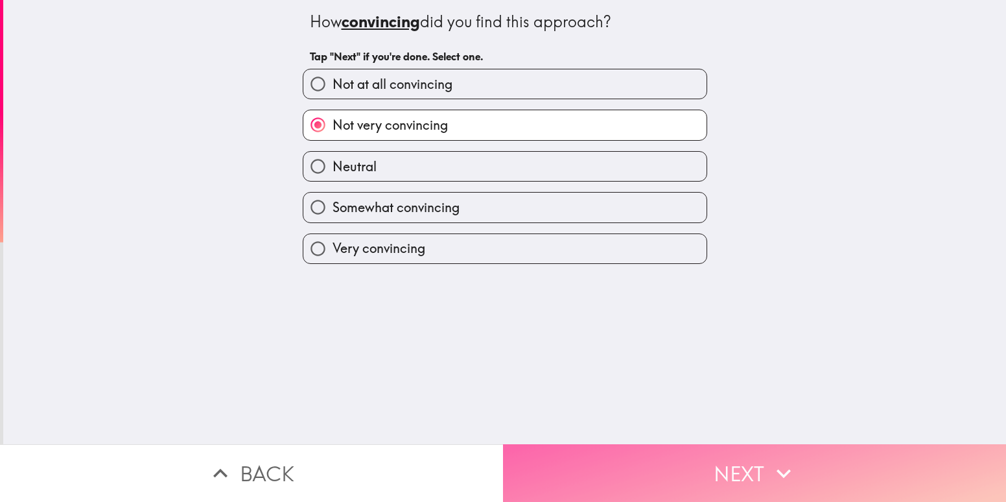
click at [613, 457] on button "Next" at bounding box center [754, 473] width 503 height 58
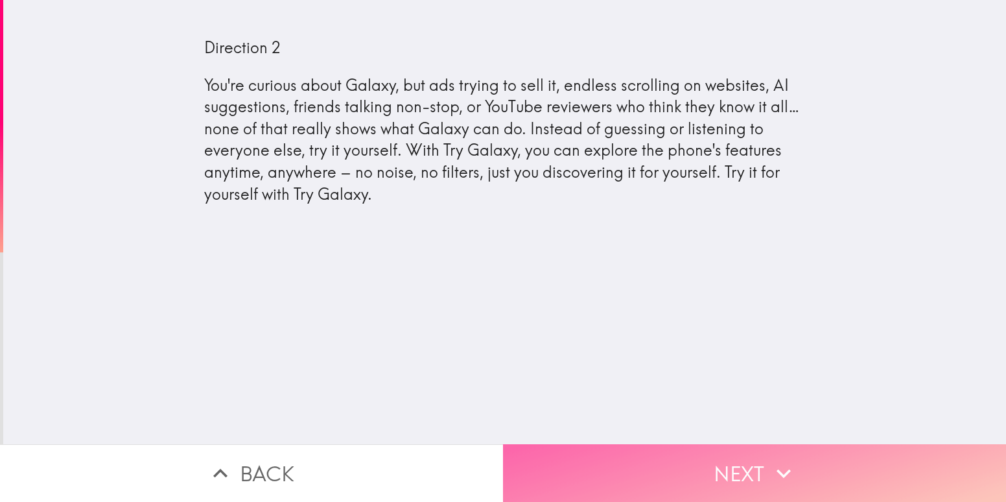
click at [590, 468] on button "Next" at bounding box center [754, 473] width 503 height 58
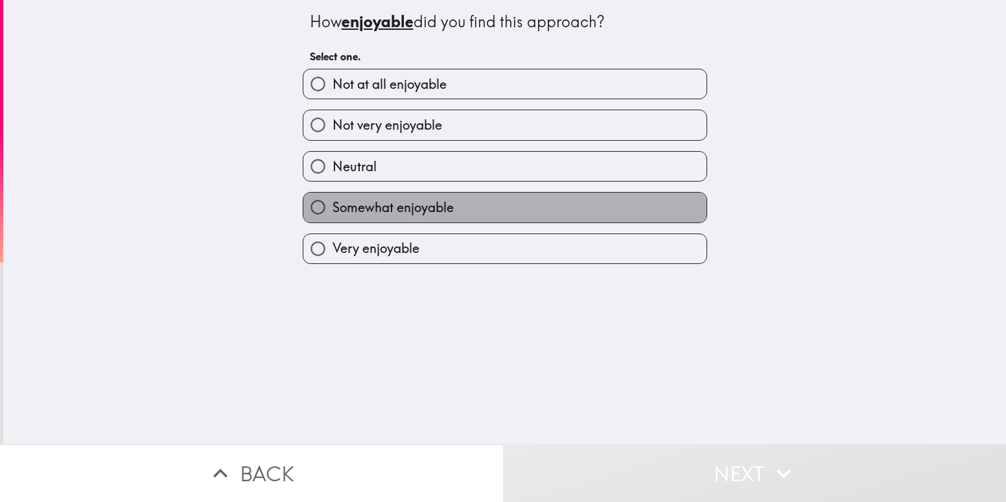
click at [343, 207] on span "Somewhat enjoyable" at bounding box center [392, 207] width 121 height 18
click at [332, 207] on input "Somewhat enjoyable" at bounding box center [317, 206] width 29 height 29
radio input "true"
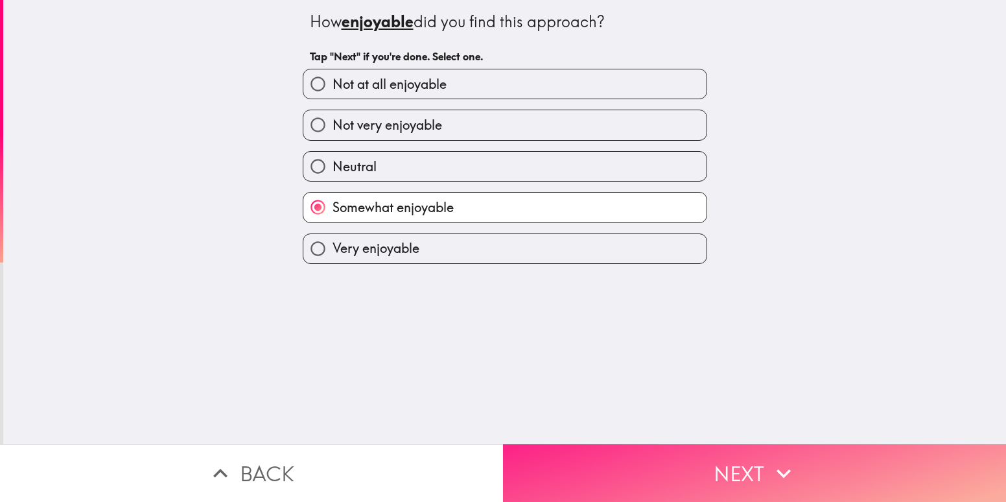
click at [675, 466] on button "Next" at bounding box center [754, 473] width 503 height 58
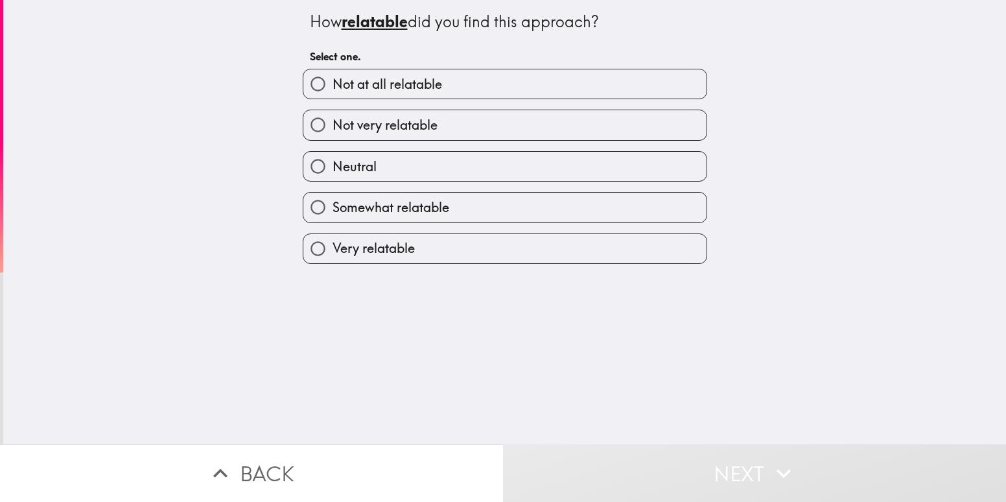
click at [332, 165] on span "Neutral" at bounding box center [354, 166] width 44 height 18
click at [332, 165] on input "Neutral" at bounding box center [317, 166] width 29 height 29
radio input "true"
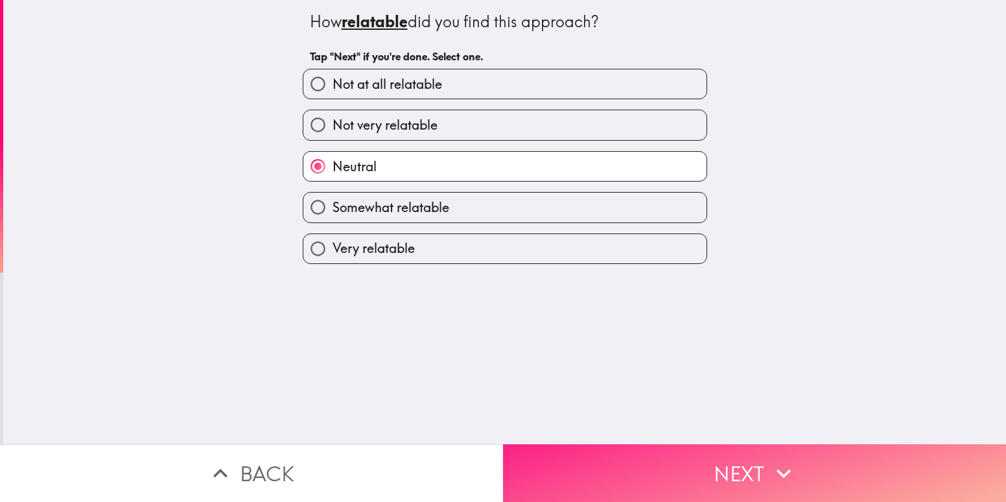
click at [542, 459] on button "Next" at bounding box center [754, 473] width 503 height 58
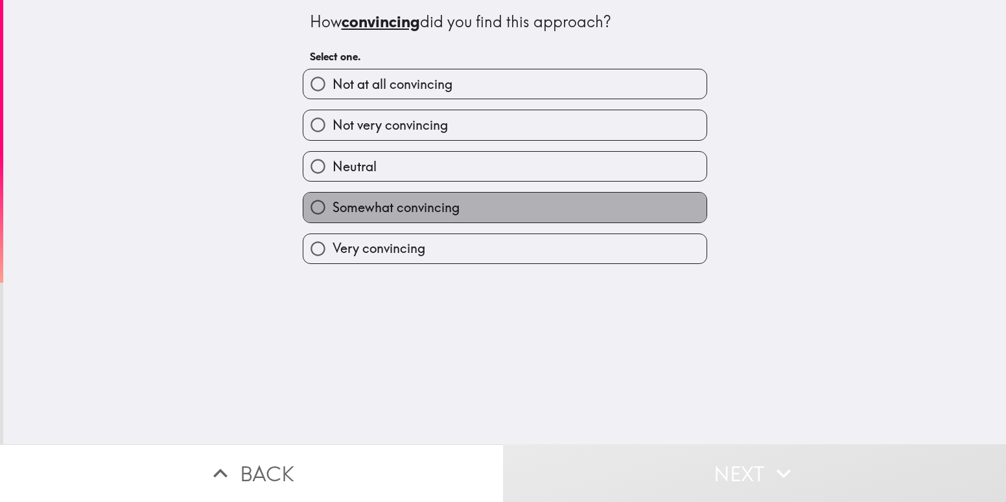
click at [373, 196] on label "Somewhat convincing" at bounding box center [504, 206] width 403 height 29
click at [332, 196] on input "Somewhat convincing" at bounding box center [317, 206] width 29 height 29
radio input "true"
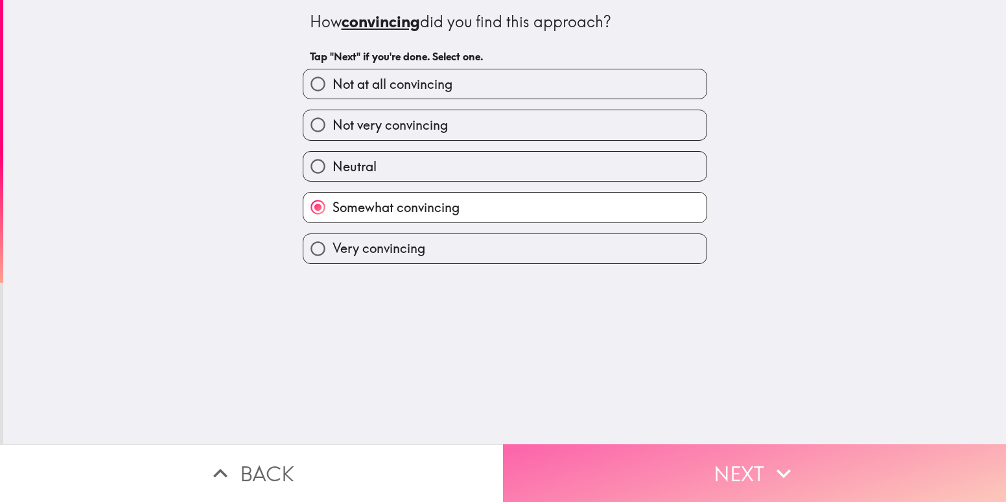
click at [598, 459] on button "Next" at bounding box center [754, 473] width 503 height 58
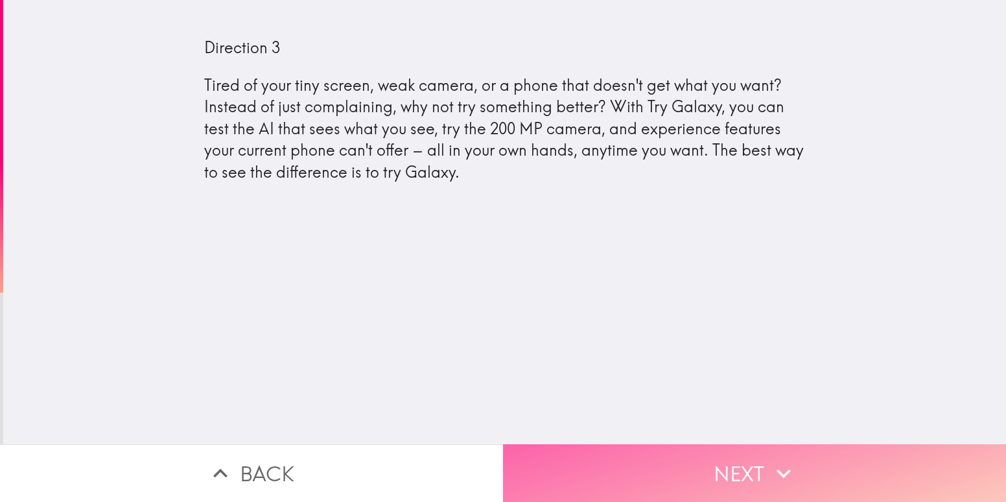
click at [561, 459] on button "Next" at bounding box center [754, 473] width 503 height 58
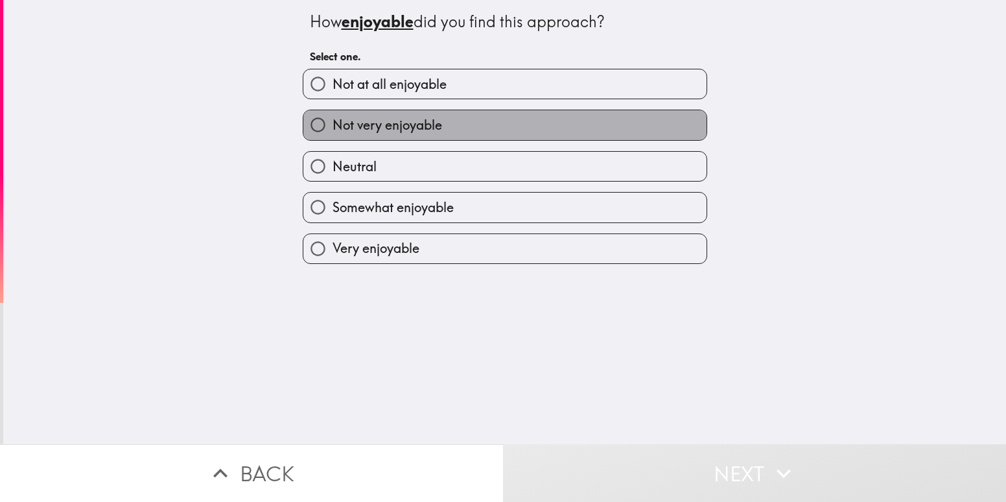
click at [329, 115] on label "Not very enjoyable" at bounding box center [504, 124] width 403 height 29
click at [329, 115] on input "Not very enjoyable" at bounding box center [317, 124] width 29 height 29
radio input "true"
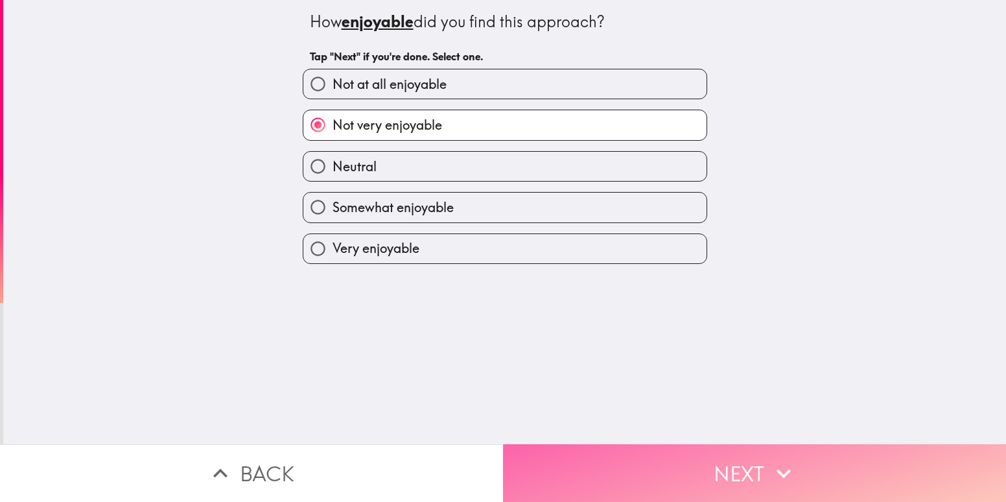
click at [605, 457] on button "Next" at bounding box center [754, 473] width 503 height 58
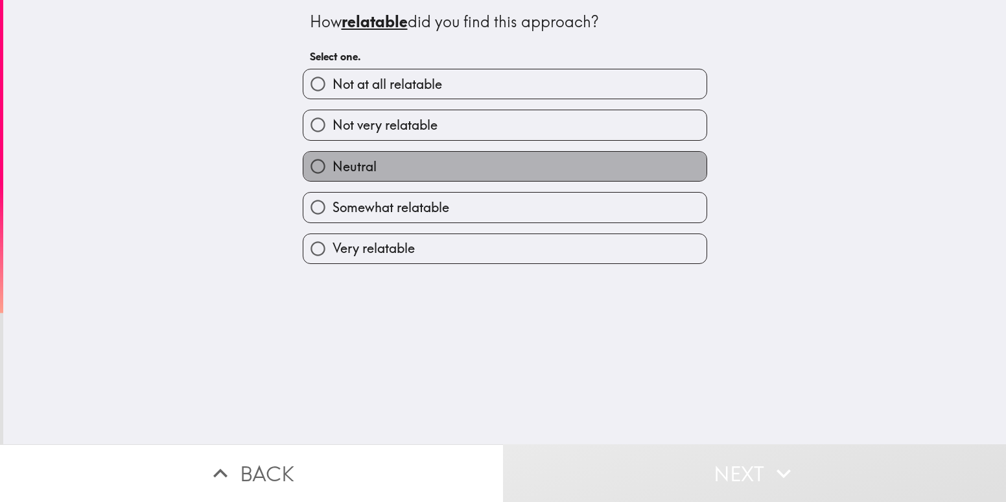
click at [377, 164] on label "Neutral" at bounding box center [504, 166] width 403 height 29
click at [332, 164] on input "Neutral" at bounding box center [317, 166] width 29 height 29
radio input "true"
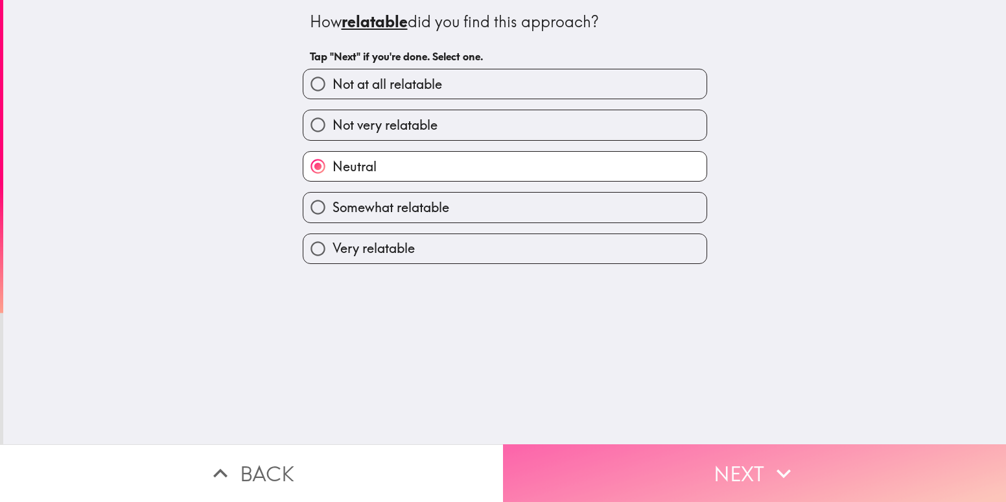
click at [595, 461] on button "Next" at bounding box center [754, 473] width 503 height 58
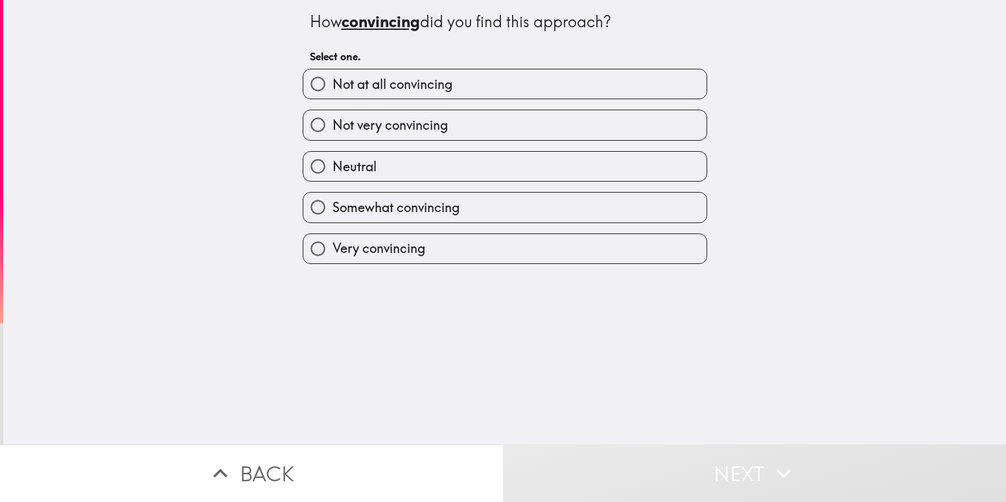
click at [334, 163] on span "Neutral" at bounding box center [354, 166] width 44 height 18
click at [332, 163] on input "Neutral" at bounding box center [317, 166] width 29 height 29
radio input "true"
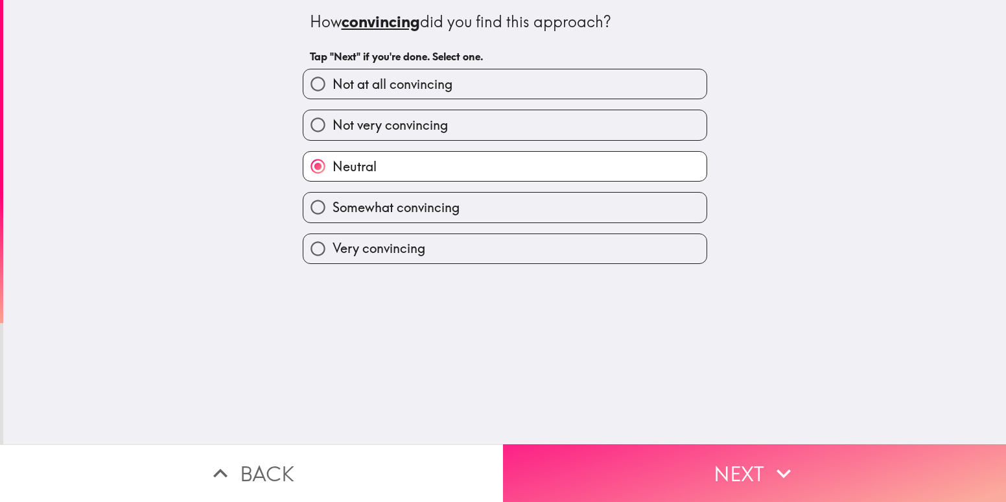
click at [597, 448] on button "Next" at bounding box center [754, 473] width 503 height 58
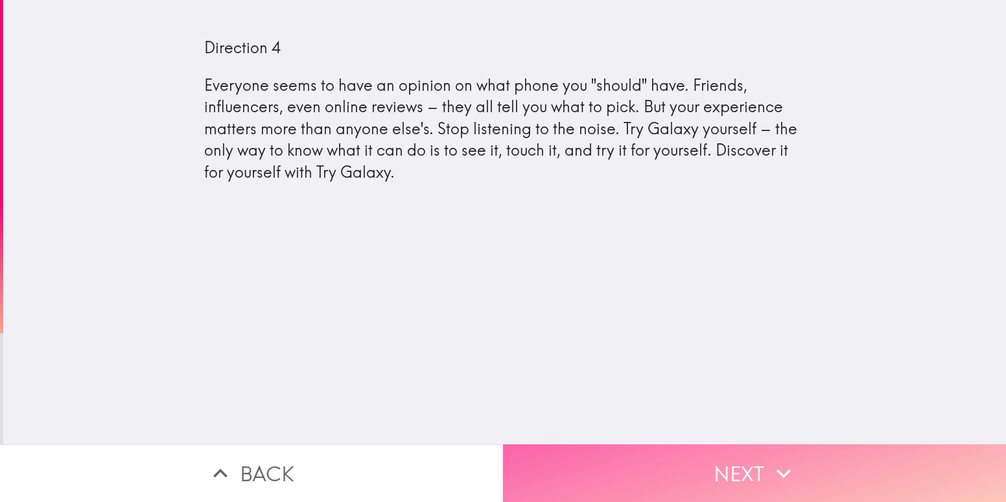
click at [551, 457] on button "Next" at bounding box center [754, 473] width 503 height 58
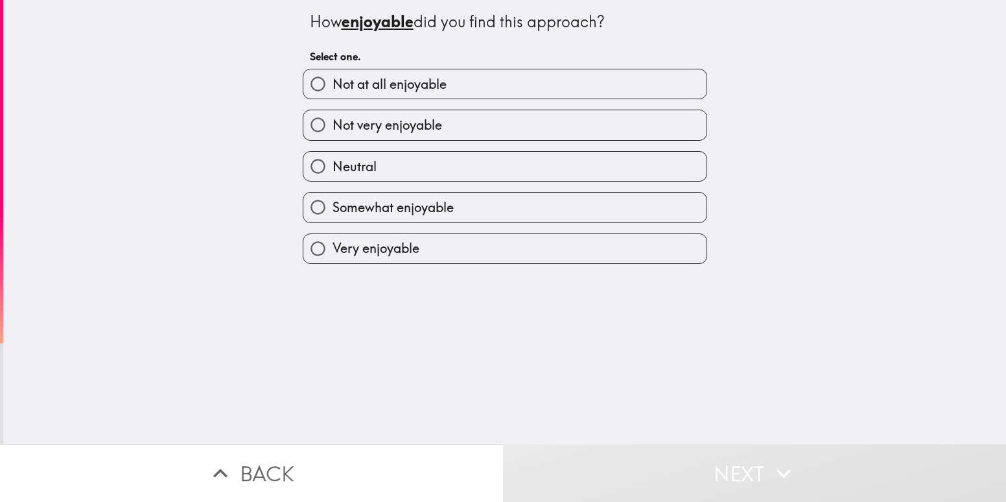
click at [349, 165] on span "Neutral" at bounding box center [354, 166] width 44 height 18
click at [332, 165] on input "Neutral" at bounding box center [317, 166] width 29 height 29
radio input "true"
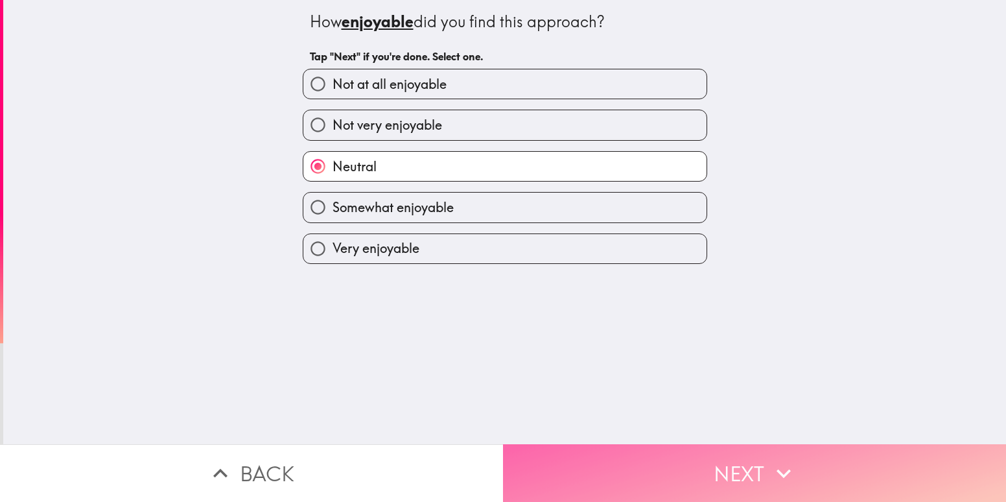
click at [602, 459] on button "Next" at bounding box center [754, 473] width 503 height 58
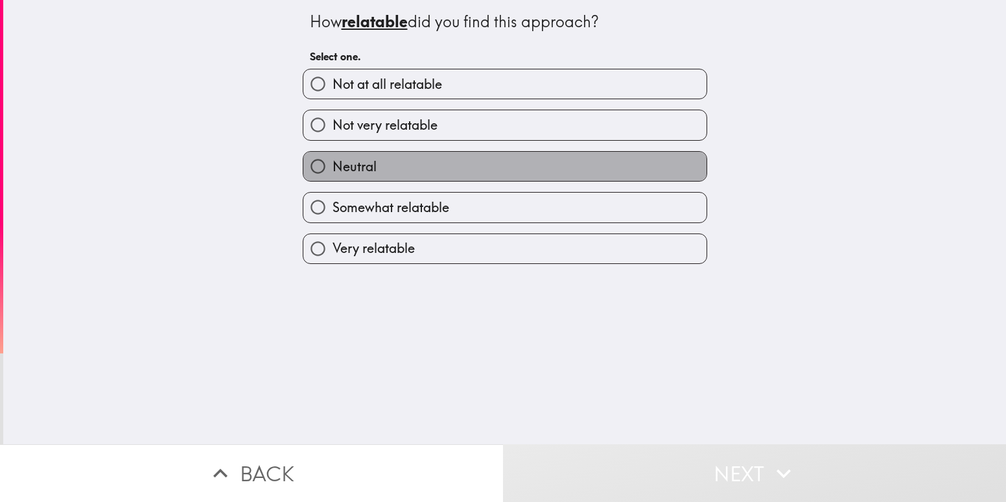
click at [332, 164] on span "Neutral" at bounding box center [354, 166] width 44 height 18
click at [330, 164] on input "Neutral" at bounding box center [317, 166] width 29 height 29
radio input "true"
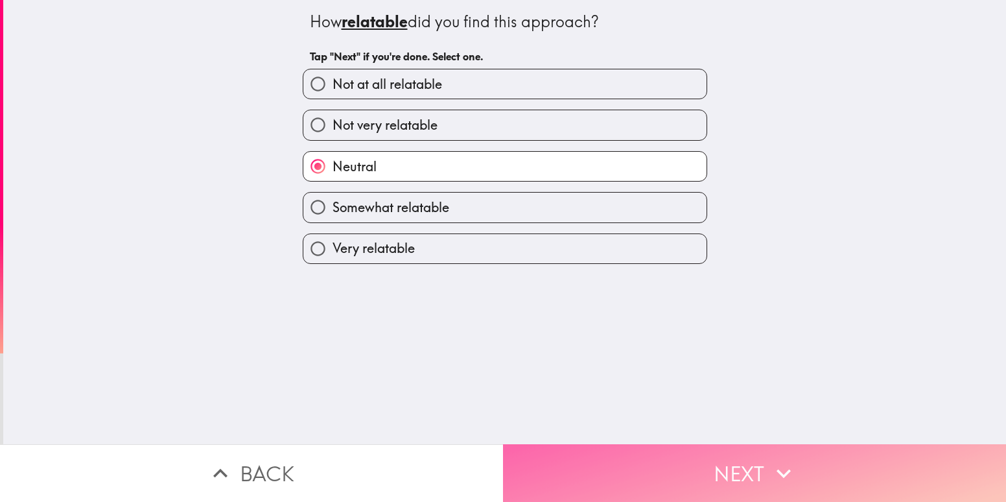
click at [569, 474] on button "Next" at bounding box center [754, 473] width 503 height 58
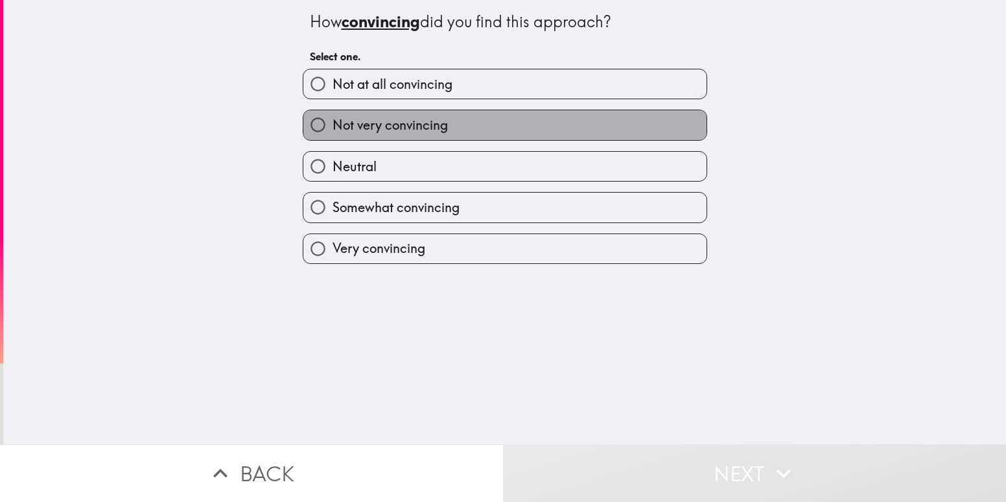
click at [384, 126] on span "Not very convincing" at bounding box center [389, 125] width 115 height 18
click at [332, 126] on input "Not very convincing" at bounding box center [317, 124] width 29 height 29
radio input "true"
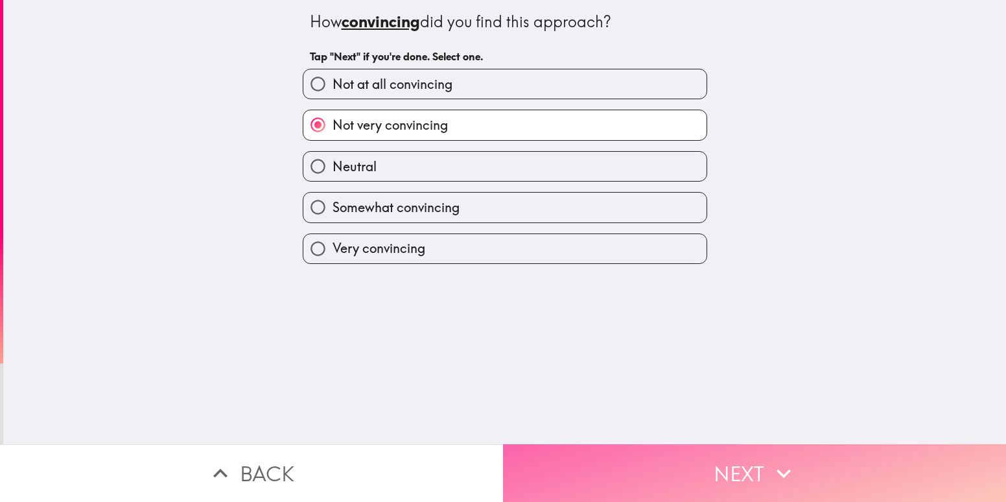
click at [565, 470] on button "Next" at bounding box center [754, 473] width 503 height 58
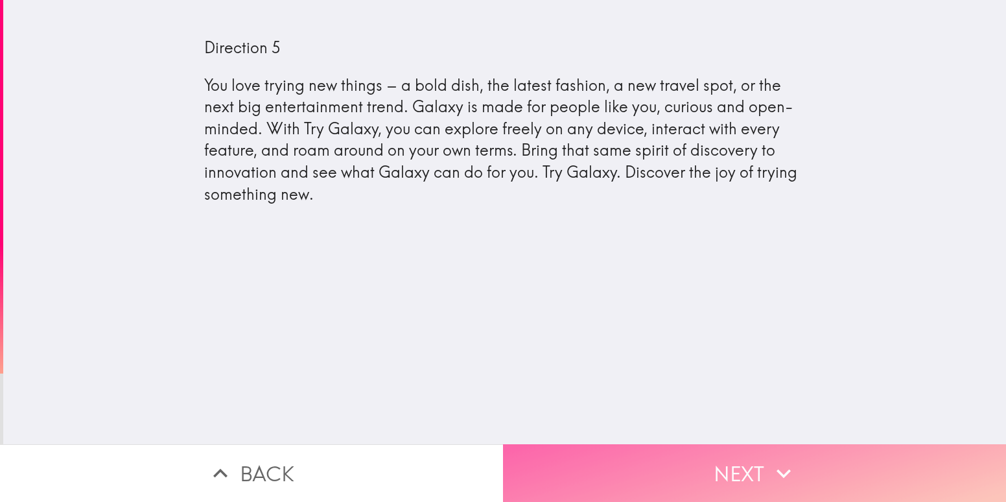
click at [590, 458] on button "Next" at bounding box center [754, 473] width 503 height 58
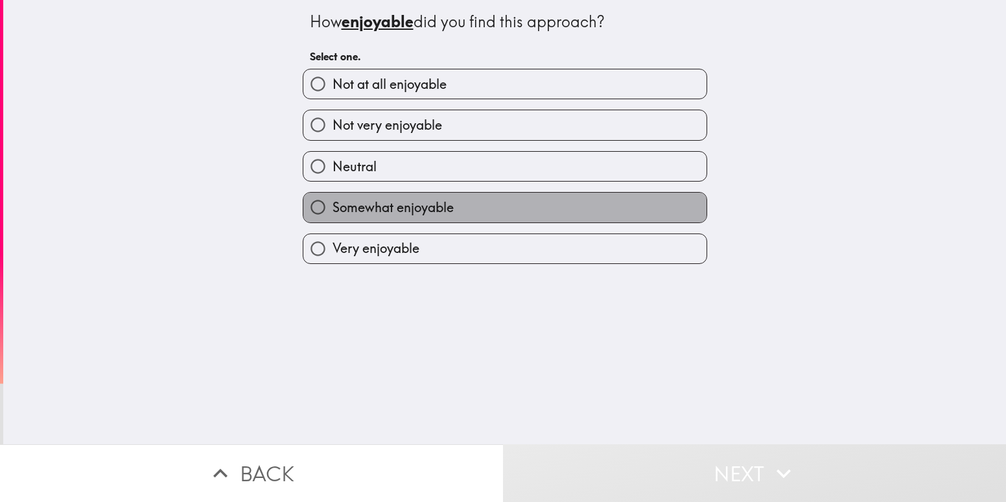
click at [404, 209] on span "Somewhat enjoyable" at bounding box center [392, 207] width 121 height 18
click at [332, 209] on input "Somewhat enjoyable" at bounding box center [317, 206] width 29 height 29
radio input "true"
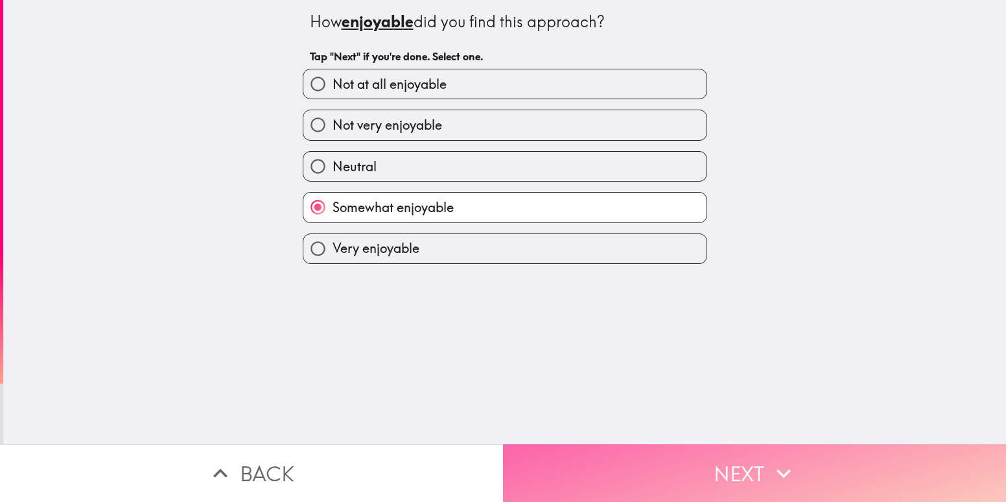
click at [566, 454] on button "Next" at bounding box center [754, 473] width 503 height 58
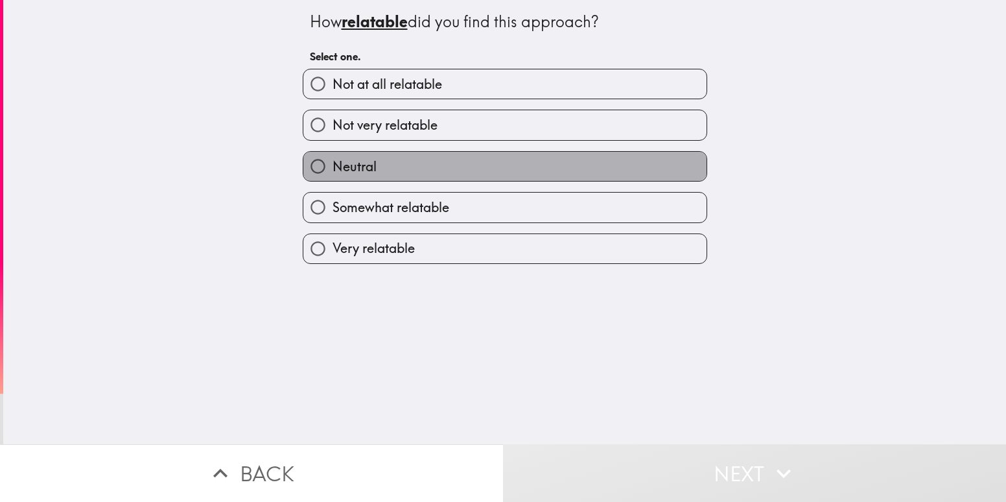
click at [364, 167] on span "Neutral" at bounding box center [354, 166] width 44 height 18
click at [332, 167] on input "Neutral" at bounding box center [317, 166] width 29 height 29
radio input "true"
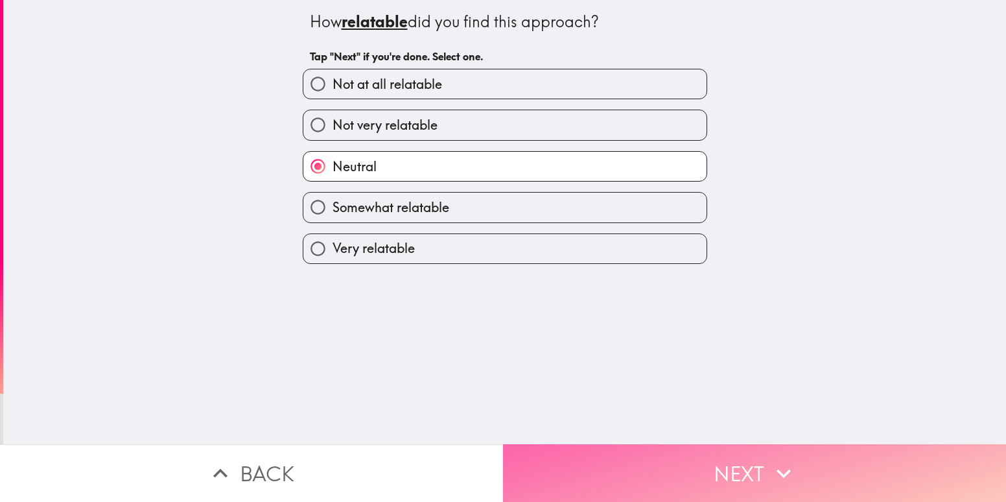
click at [516, 444] on button "Next" at bounding box center [754, 473] width 503 height 58
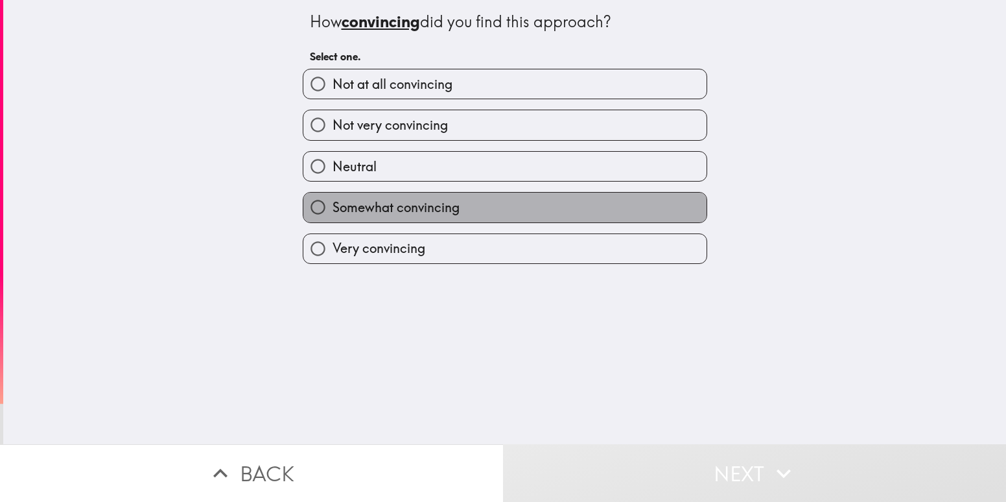
click at [358, 202] on span "Somewhat convincing" at bounding box center [395, 207] width 127 height 18
click at [332, 202] on input "Somewhat convincing" at bounding box center [317, 206] width 29 height 29
radio input "true"
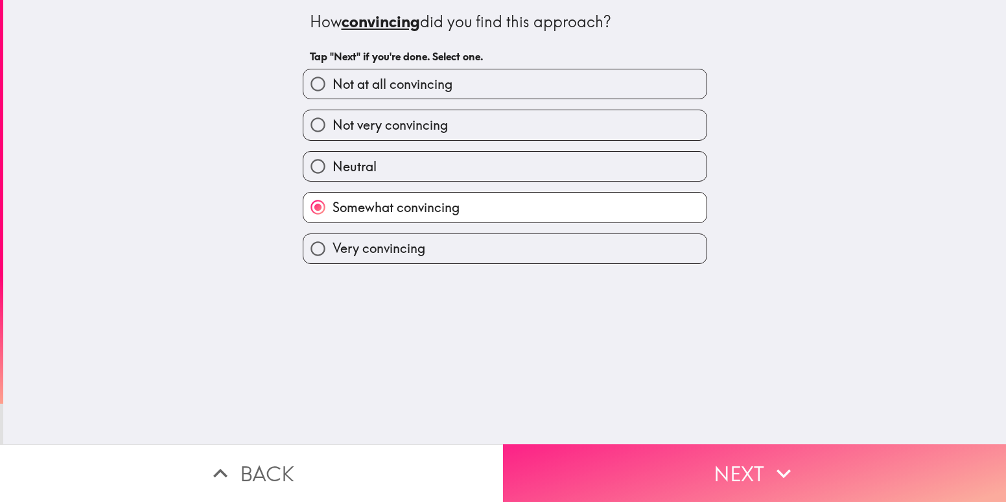
click at [572, 469] on button "Next" at bounding box center [754, 473] width 503 height 58
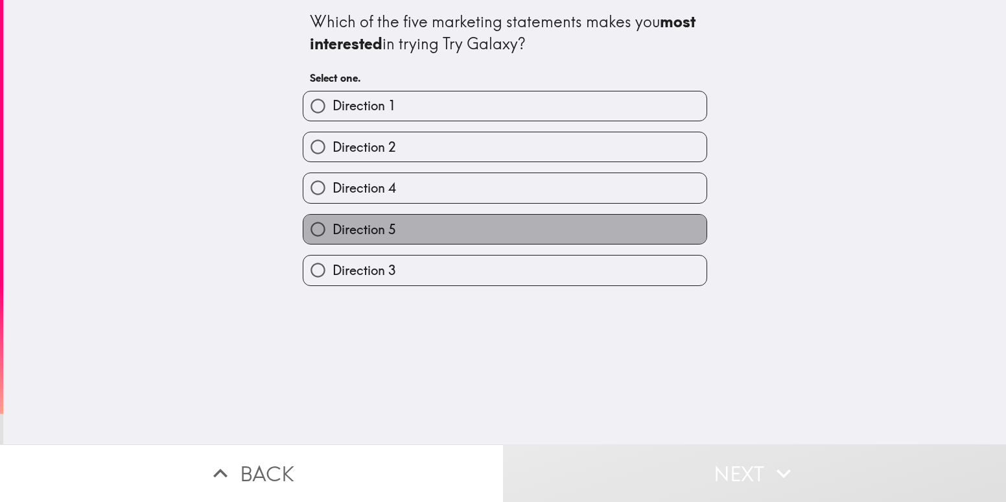
click at [343, 227] on span "Direction 5" at bounding box center [364, 229] width 64 height 18
click at [332, 227] on input "Direction 5" at bounding box center [317, 228] width 29 height 29
radio input "true"
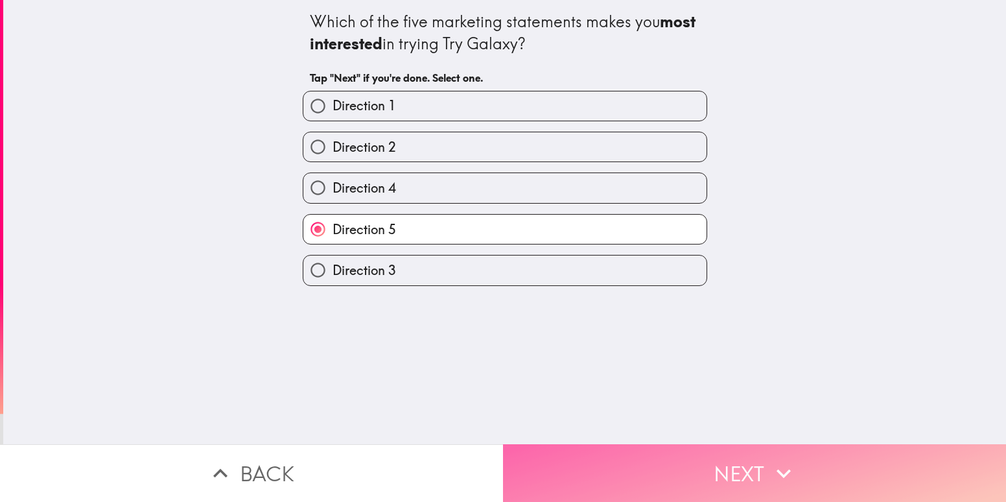
click at [558, 481] on button "Next" at bounding box center [754, 473] width 503 height 58
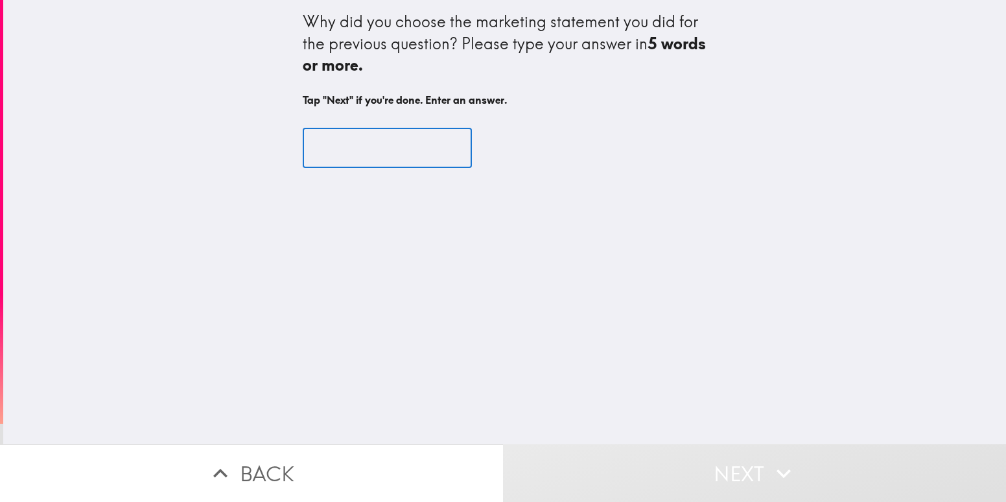
click at [305, 148] on input "text" at bounding box center [387, 148] width 169 height 40
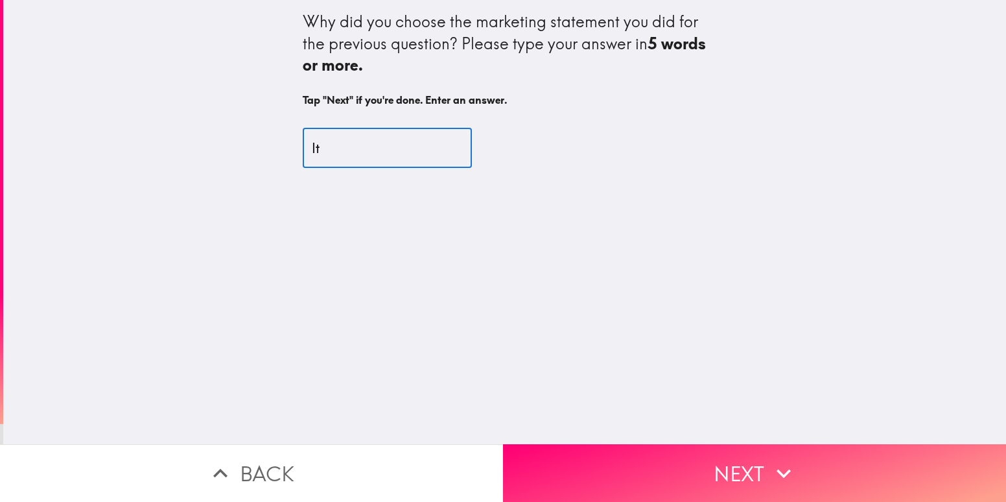
type input "I"
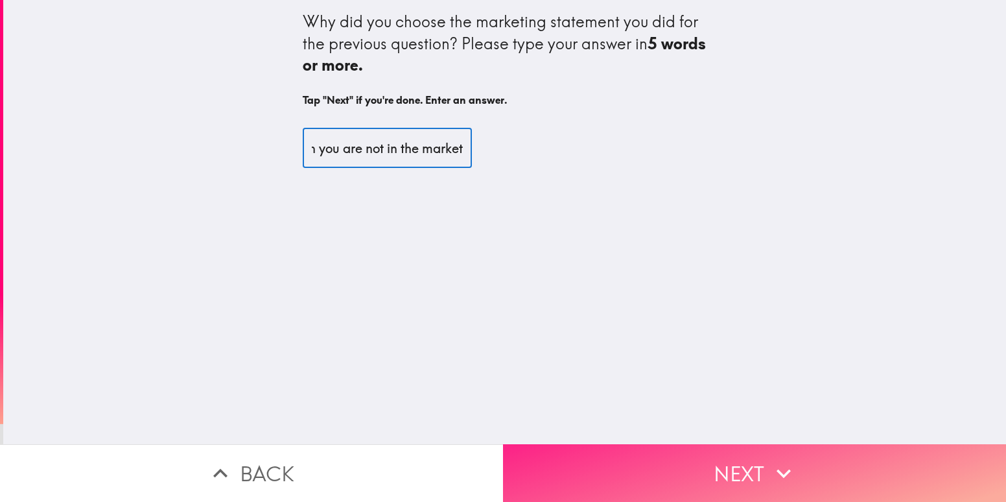
type input "Tough when you are not in the market"
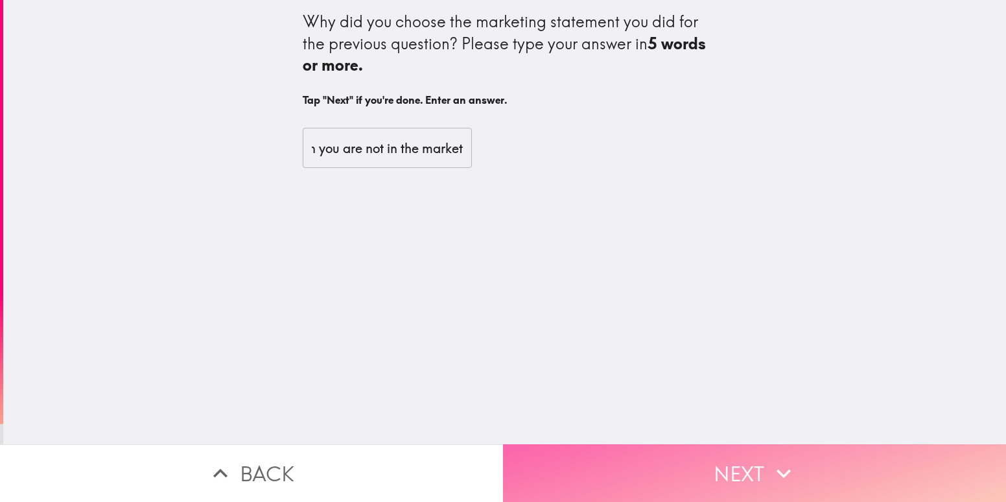
scroll to position [0, 0]
click at [584, 467] on button "Next" at bounding box center [754, 473] width 503 height 58
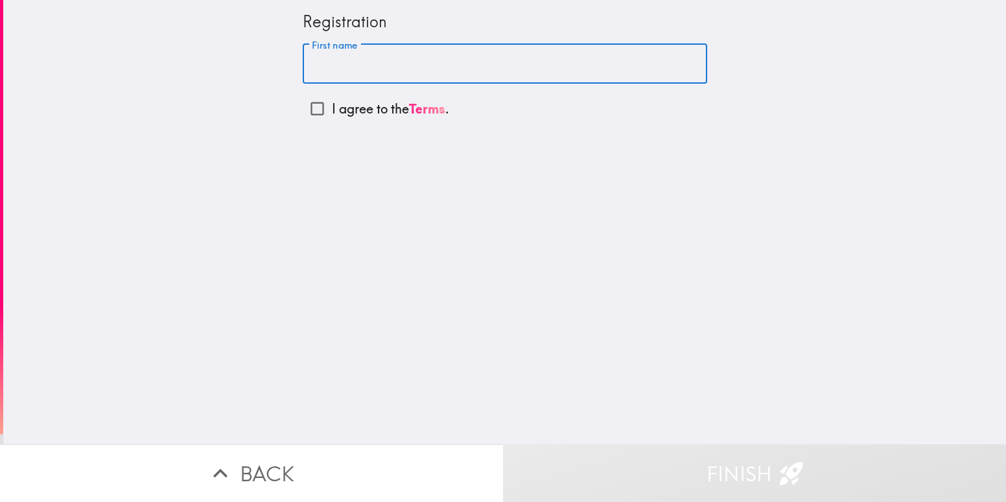
click at [341, 67] on input "First name" at bounding box center [505, 64] width 404 height 40
type input "[PERSON_NAME]"
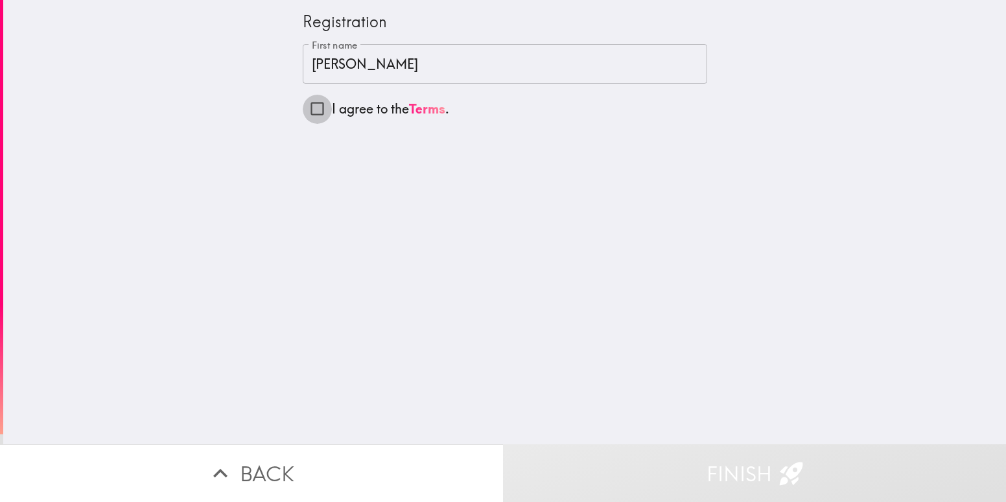
click at [310, 110] on input "I agree to the Terms ." at bounding box center [317, 108] width 29 height 29
checkbox input "true"
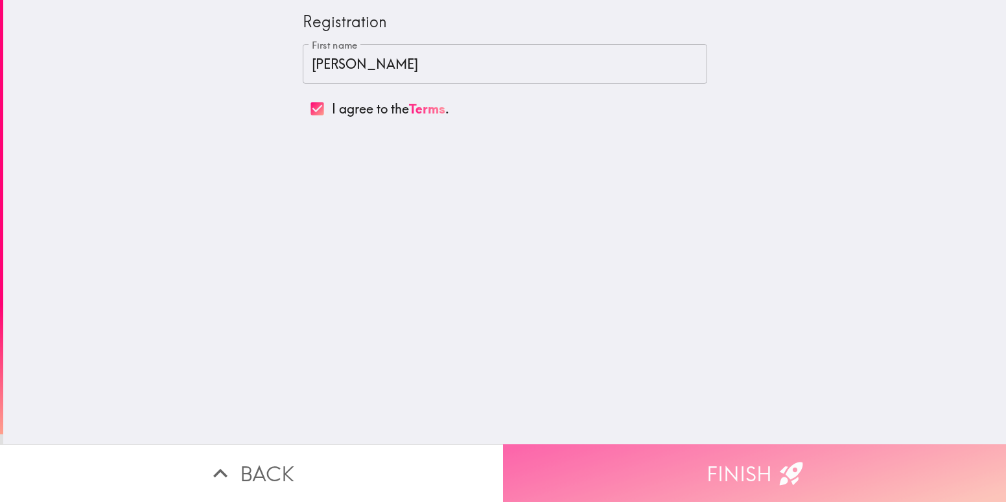
click at [568, 468] on button "Finish" at bounding box center [754, 473] width 503 height 58
